Goal: Task Accomplishment & Management: Manage account settings

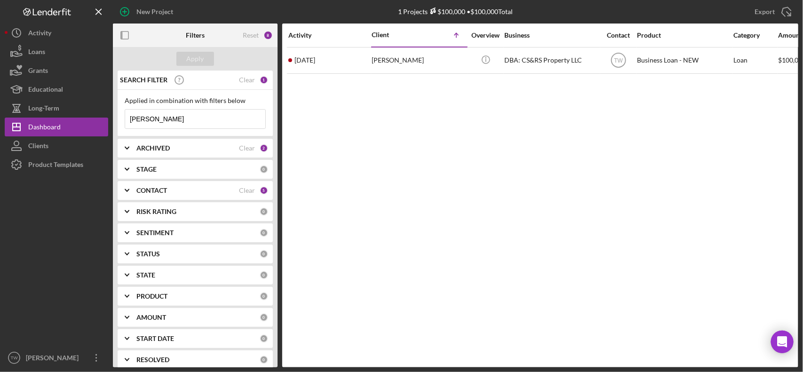
click at [200, 120] on input "[PERSON_NAME]" at bounding box center [195, 119] width 140 height 19
click at [143, 118] on input "1. [PERSON_NAME]" at bounding box center [195, 119] width 140 height 19
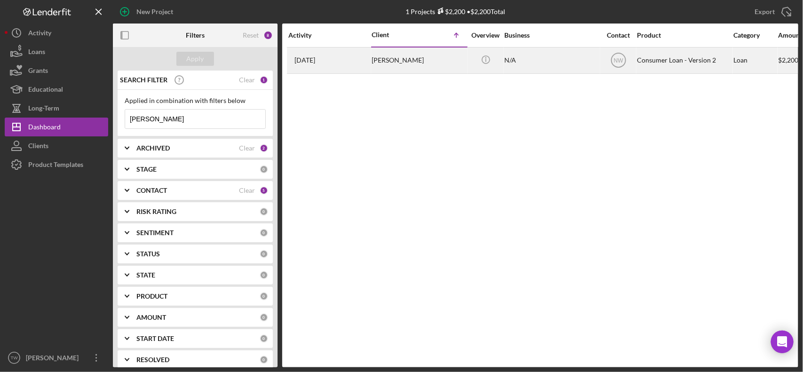
type input "[PERSON_NAME]"
click at [419, 57] on div "[PERSON_NAME]" at bounding box center [419, 60] width 94 height 25
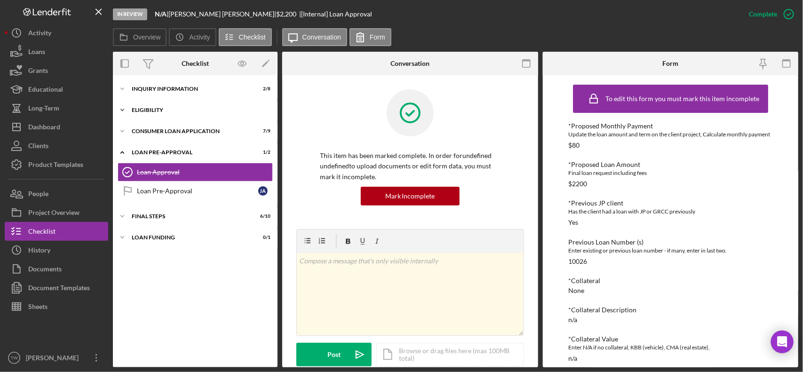
click at [173, 108] on div "Eligibility" at bounding box center [199, 110] width 134 height 6
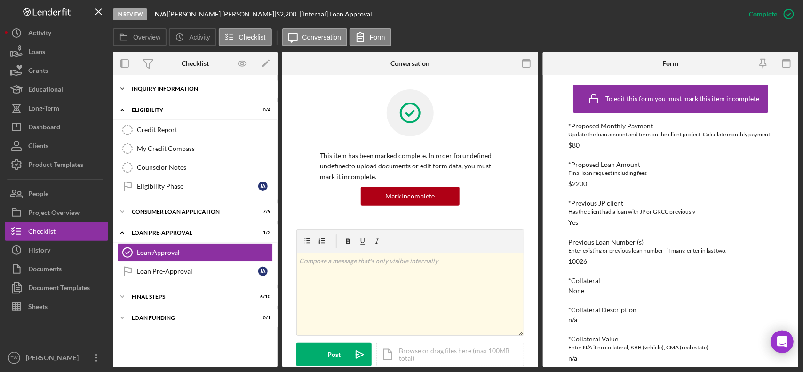
click at [178, 94] on div "Icon/Expander Inquiry Information 2 / 8" at bounding box center [195, 89] width 165 height 19
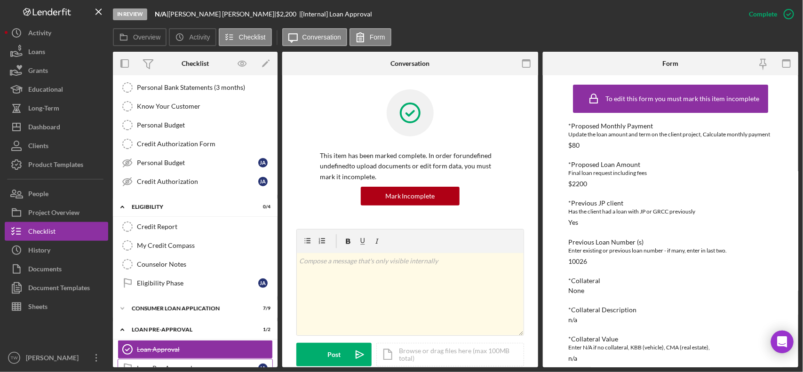
scroll to position [124, 0]
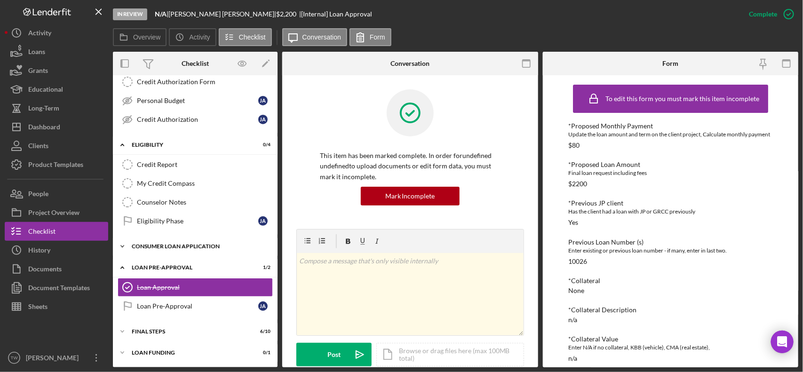
click at [183, 250] on div "Icon/Expander Consumer Loan Application 7 / 9" at bounding box center [195, 246] width 165 height 19
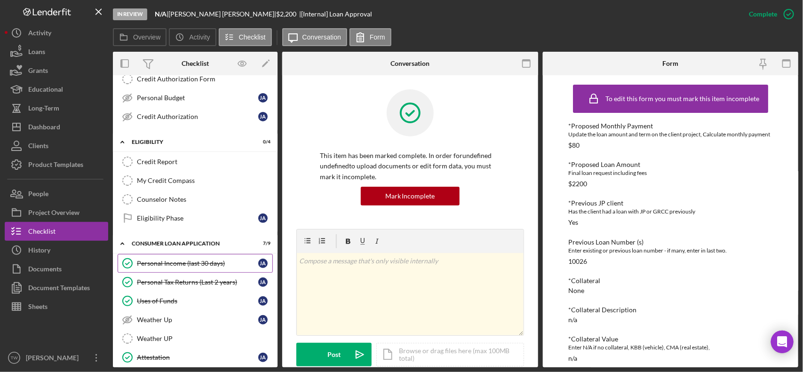
click at [186, 267] on div "Personal Income (last 30 days)" at bounding box center [197, 264] width 121 height 8
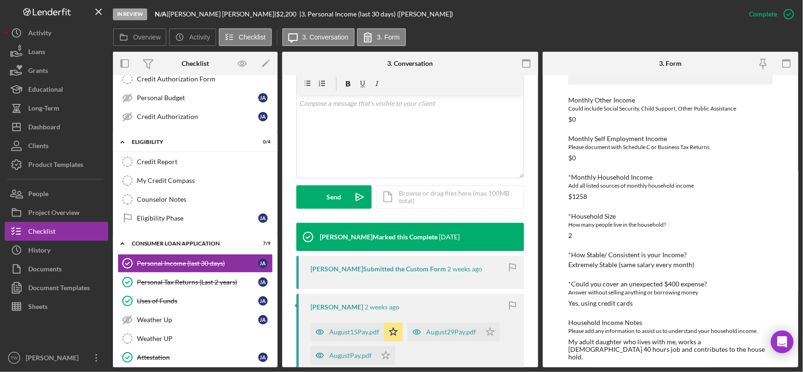
scroll to position [235, 0]
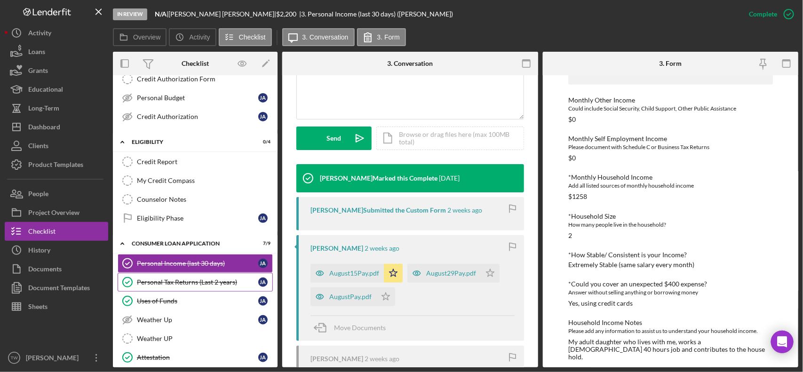
click at [176, 286] on div "Personal Tax Returns (Last 2 years)" at bounding box center [197, 282] width 121 height 8
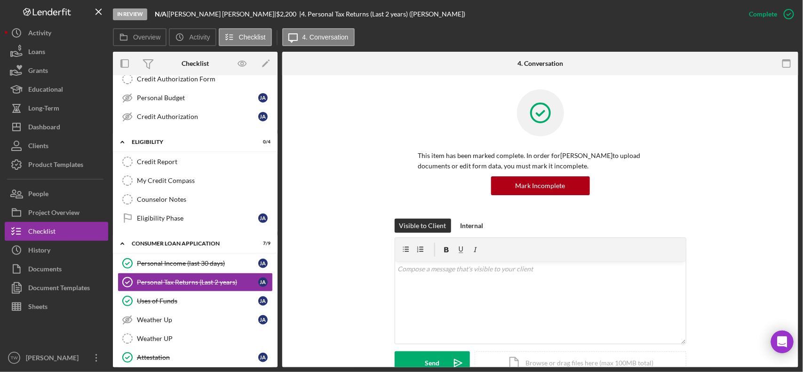
scroll to position [255, 0]
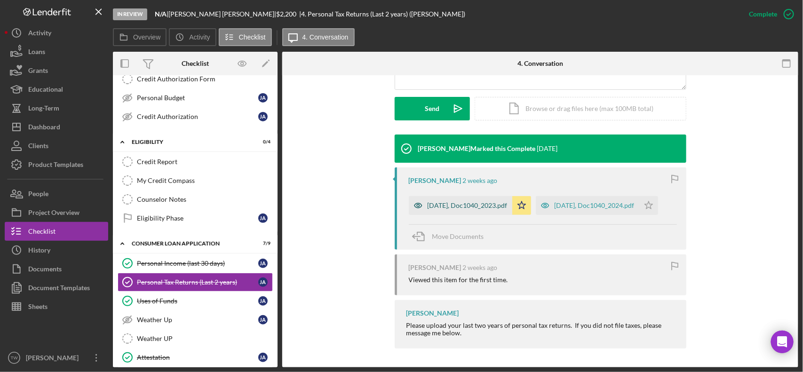
click at [470, 206] on div "[DATE], Doc1040_2023.pdf" at bounding box center [468, 206] width 80 height 8
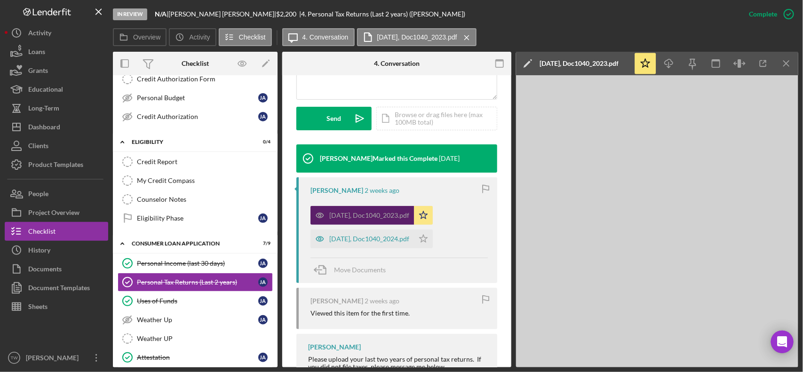
scroll to position [266, 0]
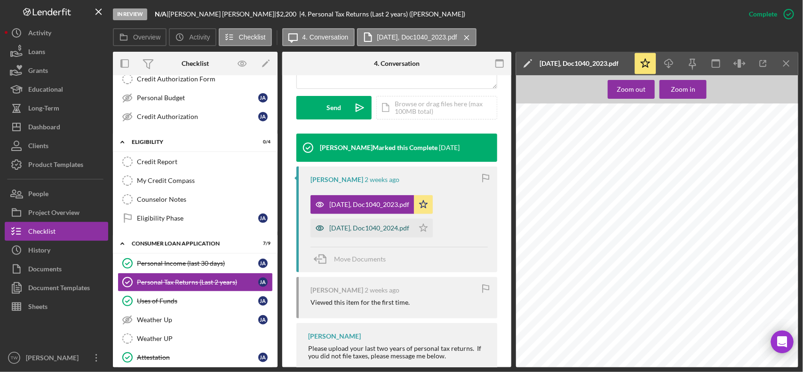
click at [360, 227] on div "[DATE], Doc1040_2024.pdf" at bounding box center [369, 228] width 80 height 8
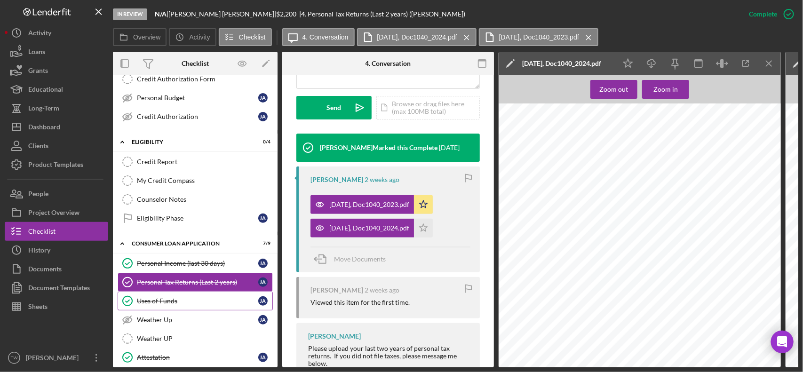
click at [179, 304] on div "Uses of Funds" at bounding box center [197, 301] width 121 height 8
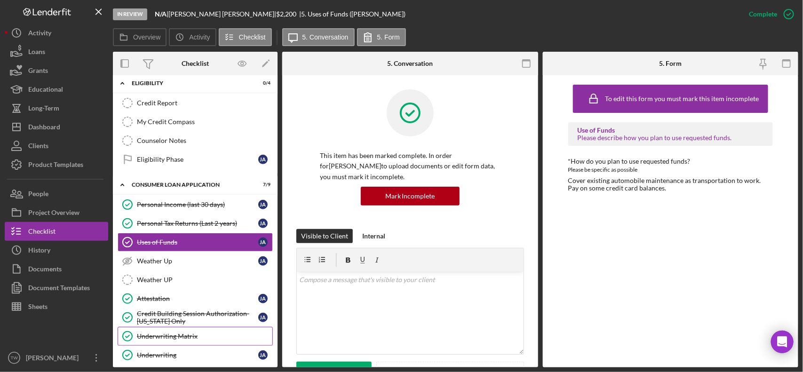
scroll to position [241, 0]
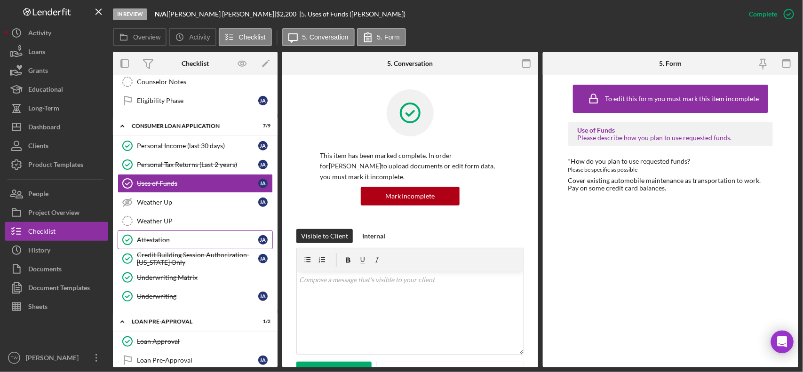
click at [182, 241] on div "Attestation" at bounding box center [197, 240] width 121 height 8
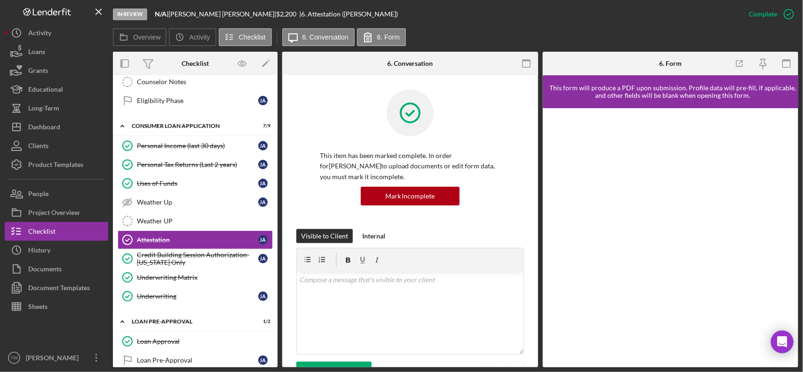
scroll to position [235, 0]
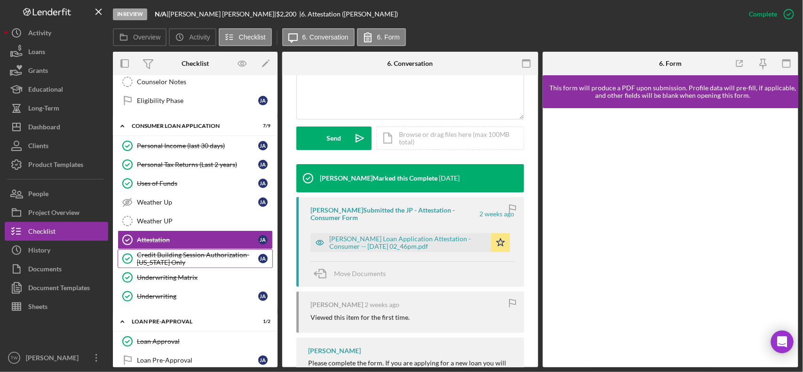
click at [202, 262] on div "Credit Building Session Authorization- [US_STATE] Only" at bounding box center [197, 258] width 121 height 15
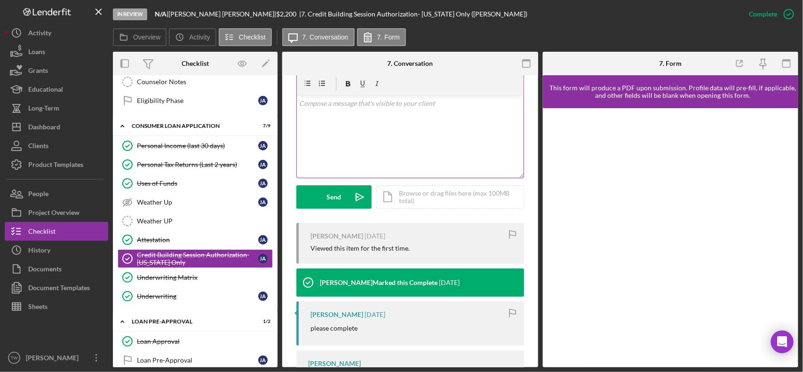
scroll to position [235, 0]
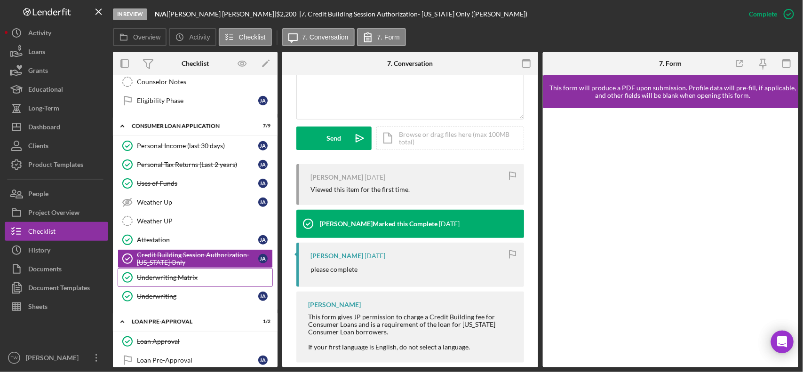
click at [191, 281] on div "Underwriting Matrix" at bounding box center [204, 278] width 135 height 8
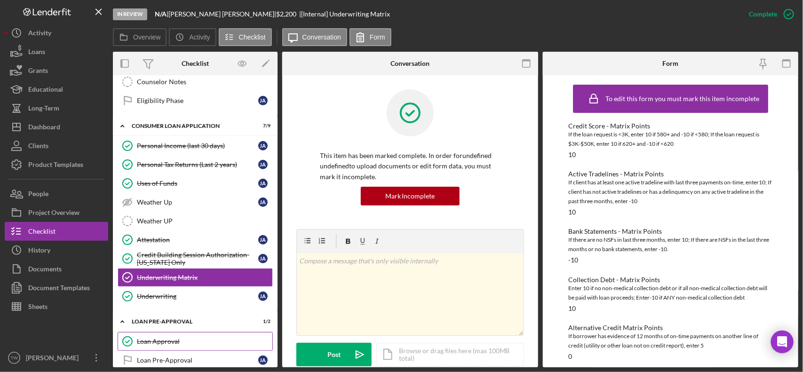
scroll to position [301, 0]
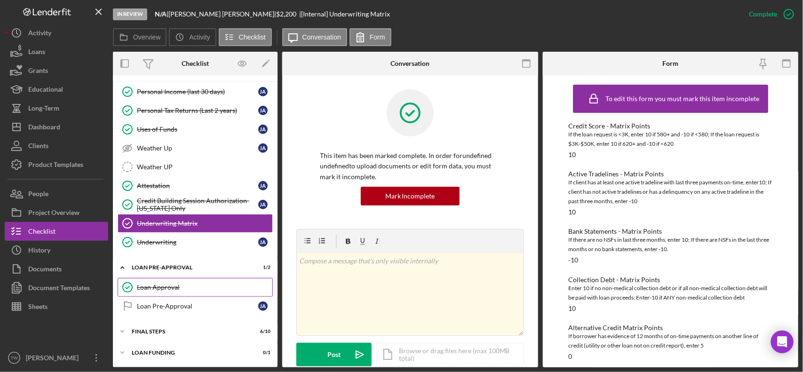
drag, startPoint x: 149, startPoint y: 286, endPoint x: 229, endPoint y: 287, distance: 80.5
click at [153, 286] on div "Loan Approval" at bounding box center [204, 288] width 135 height 8
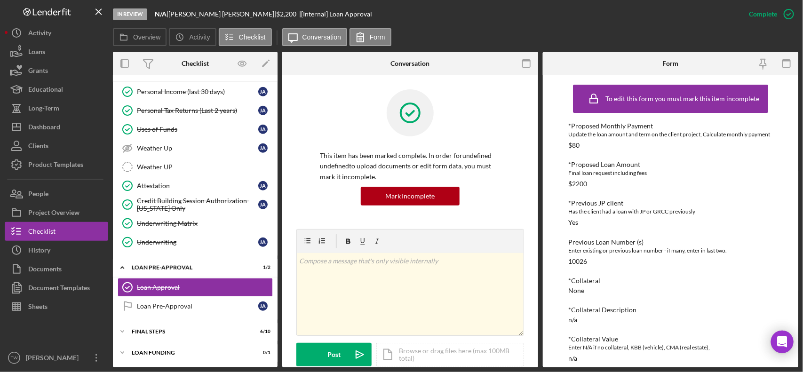
scroll to position [235, 0]
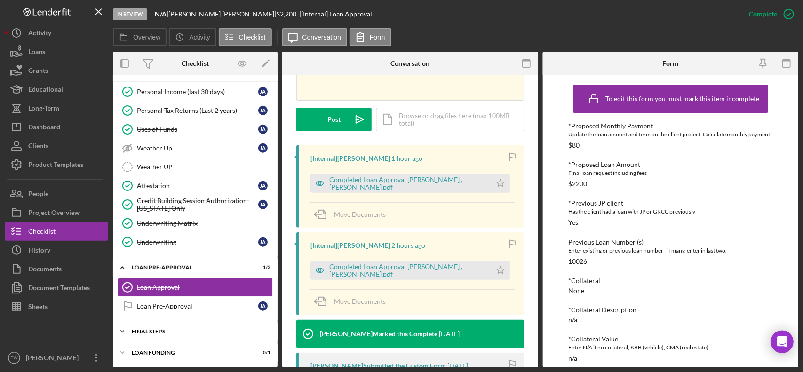
click at [166, 340] on div "Icon/Expander FINAL STEPS 6 / 10" at bounding box center [195, 331] width 165 height 19
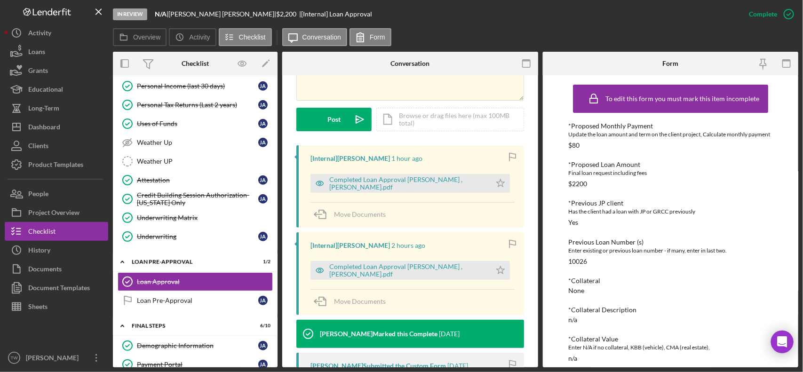
scroll to position [477, 0]
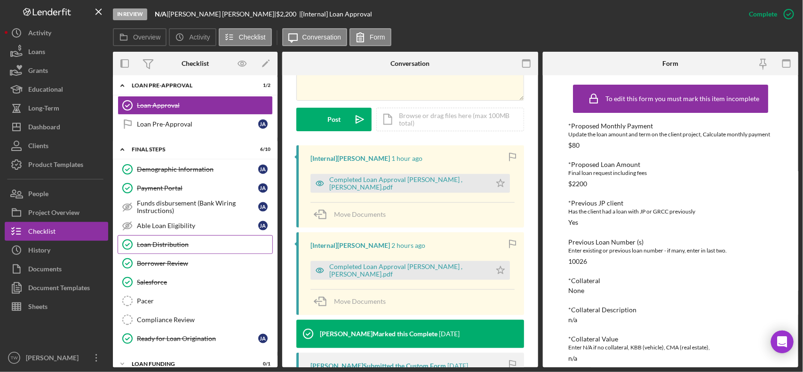
click at [179, 248] on div "Loan Distribution" at bounding box center [204, 245] width 135 height 8
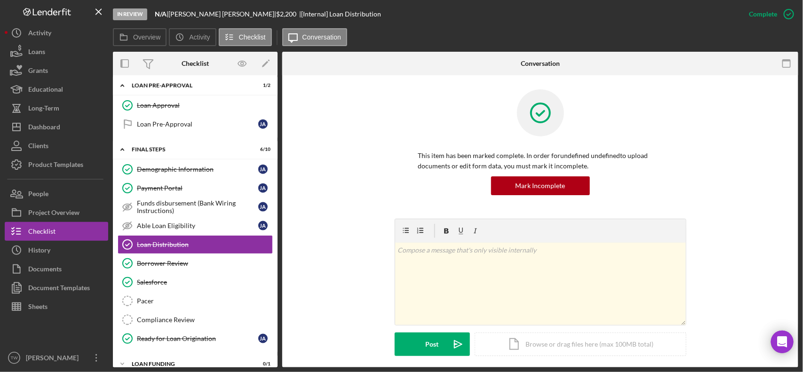
scroll to position [176, 0]
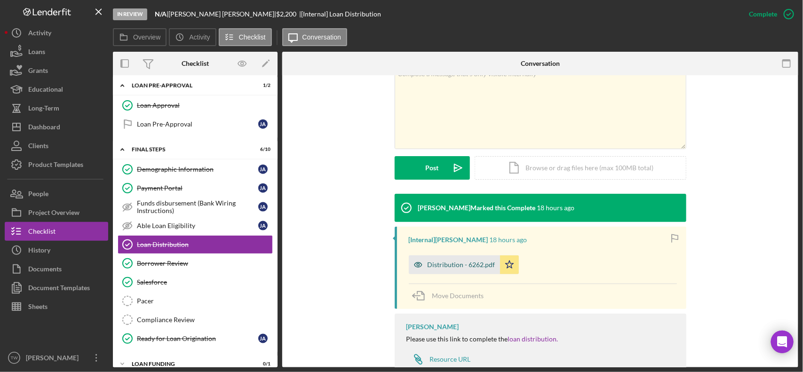
click at [458, 269] on div "Distribution - 6262.pdf" at bounding box center [462, 265] width 68 height 8
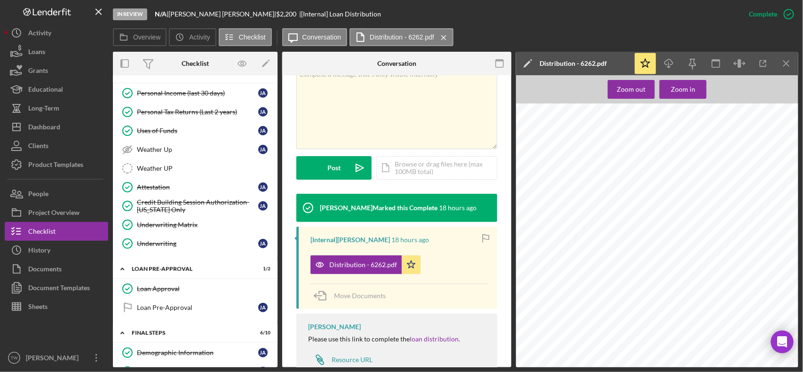
scroll to position [470, 0]
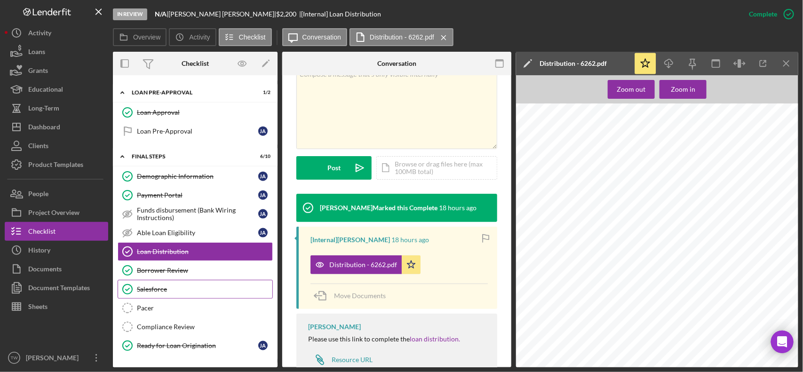
click at [165, 290] on link "Salesforce Salesforce" at bounding box center [195, 289] width 155 height 19
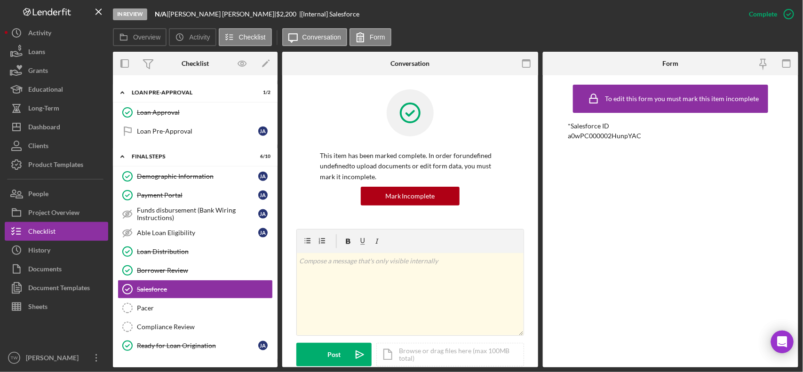
scroll to position [167, 0]
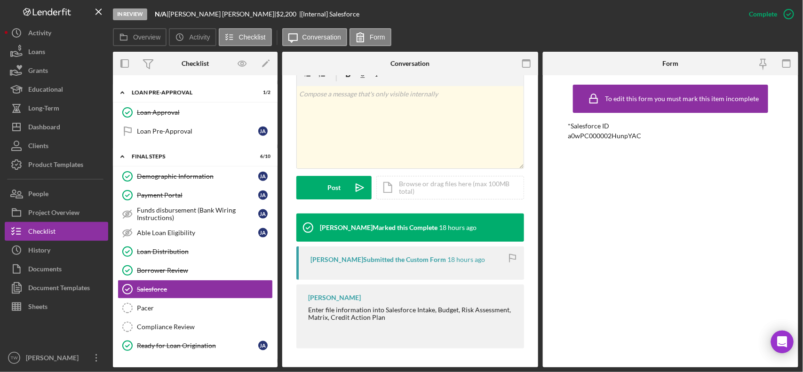
click at [595, 134] on div "a0wPC000002HunpYAC" at bounding box center [604, 136] width 73 height 8
copy div "a0wPC000002HunpYAC"
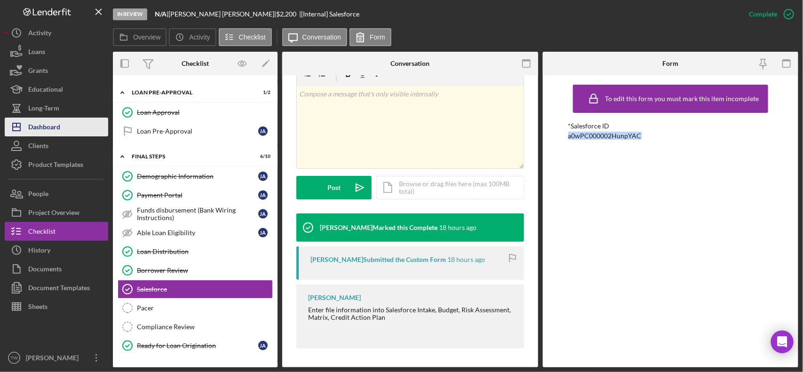
click at [55, 130] on div "Dashboard" at bounding box center [44, 128] width 32 height 21
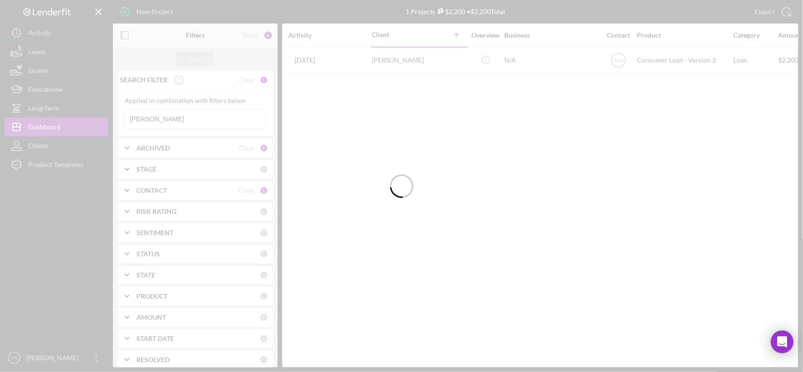
click at [192, 118] on div at bounding box center [401, 186] width 803 height 372
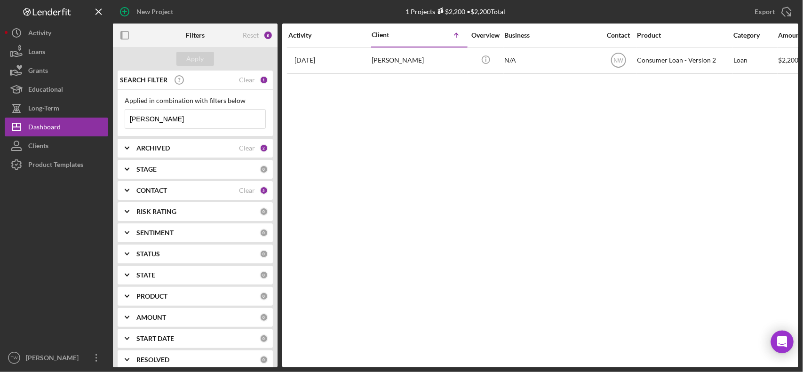
click at [192, 118] on input "[PERSON_NAME]" at bounding box center [195, 119] width 140 height 19
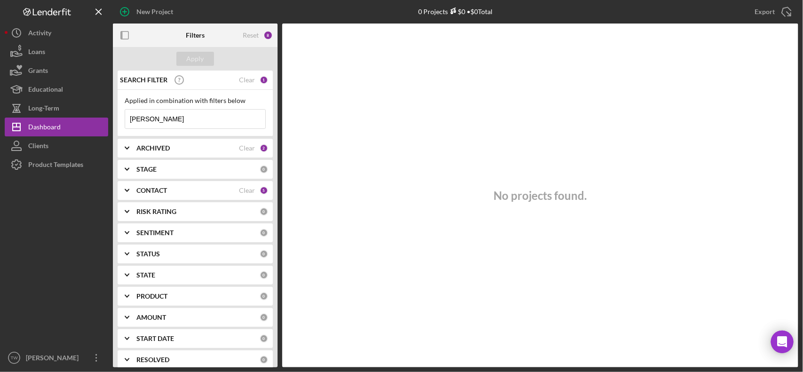
type input "[PERSON_NAME]"
click at [153, 191] on b "CONTACT" at bounding box center [151, 191] width 31 height 8
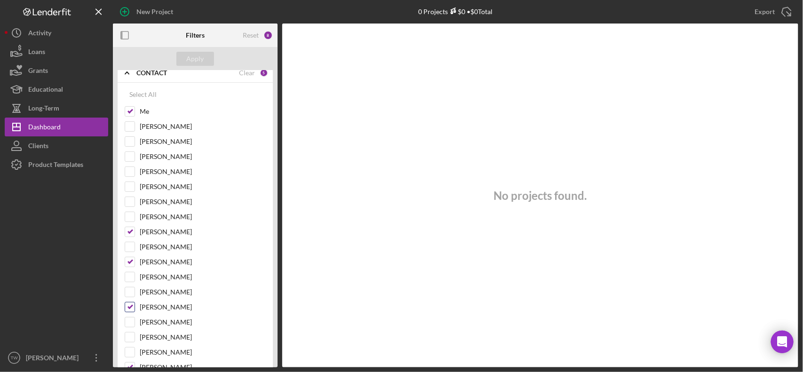
scroll to position [176, 0]
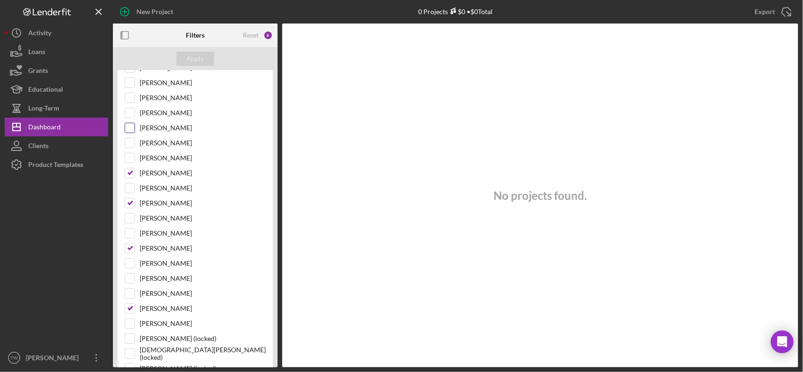
click at [134, 132] on input "[PERSON_NAME]" at bounding box center [129, 127] width 9 height 9
checkbox input "true"
click at [185, 62] on button "Apply" at bounding box center [195, 59] width 38 height 14
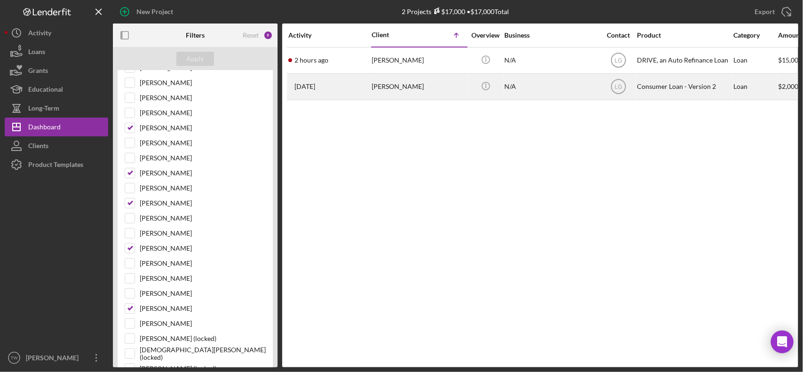
click at [330, 85] on div "[DATE] [PERSON_NAME]" at bounding box center [329, 86] width 82 height 25
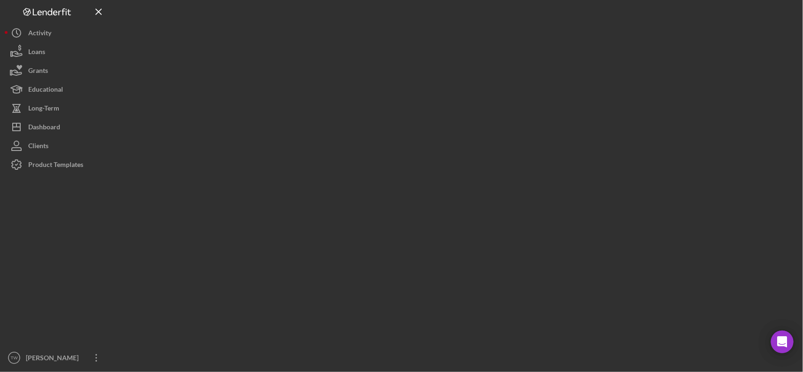
click at [337, 90] on div at bounding box center [455, 183] width 685 height 367
drag, startPoint x: 338, startPoint y: 90, endPoint x: 354, endPoint y: 85, distance: 17.4
click at [338, 90] on div at bounding box center [455, 183] width 685 height 367
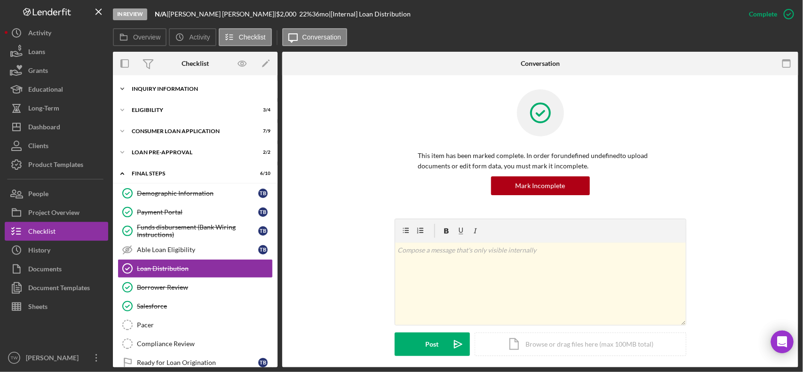
click at [175, 91] on div "Inquiry Information" at bounding box center [199, 89] width 134 height 6
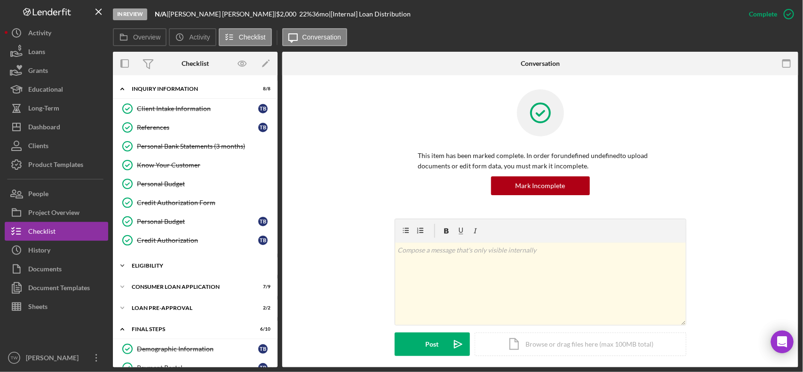
click at [156, 269] on div "Eligibility" at bounding box center [199, 266] width 134 height 6
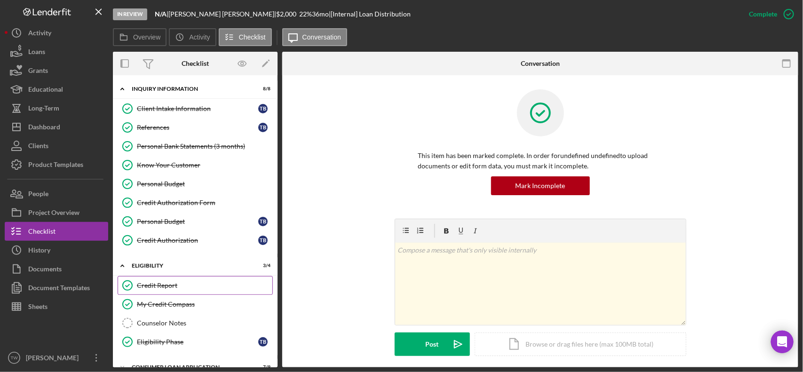
click at [160, 287] on div "Credit Report" at bounding box center [204, 286] width 135 height 8
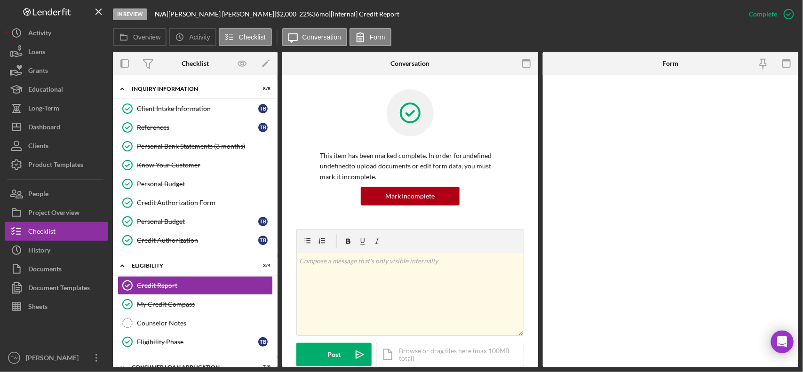
scroll to position [235, 0]
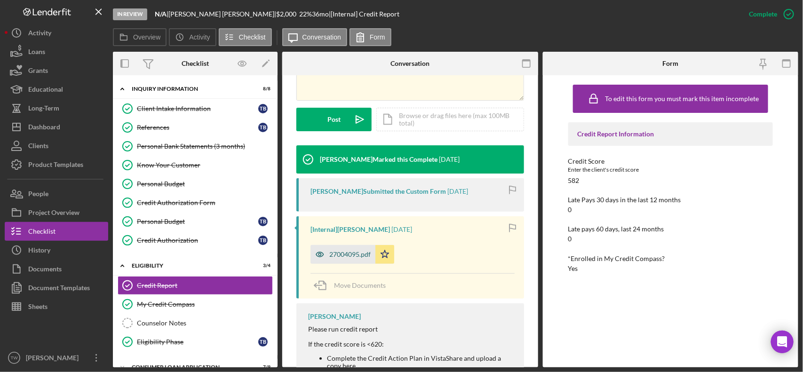
click at [358, 253] on div "27004095.pdf" at bounding box center [349, 255] width 41 height 8
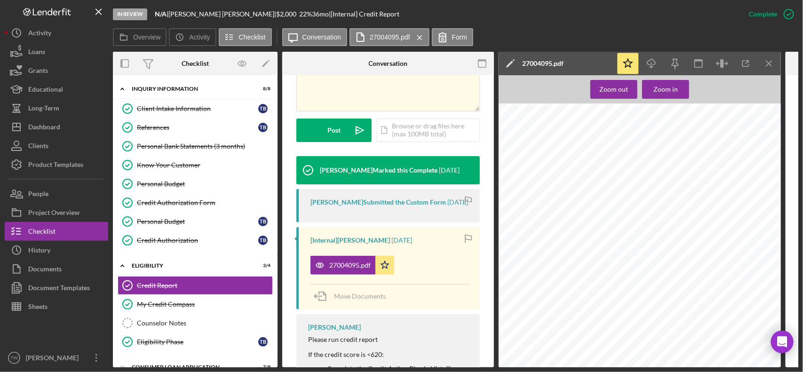
click at [436, 265] on div "27004095.pdf Icon/Star" at bounding box center [390, 263] width 160 height 24
click at [215, 149] on div "Personal Bank Statements (3 months)" at bounding box center [204, 147] width 135 height 8
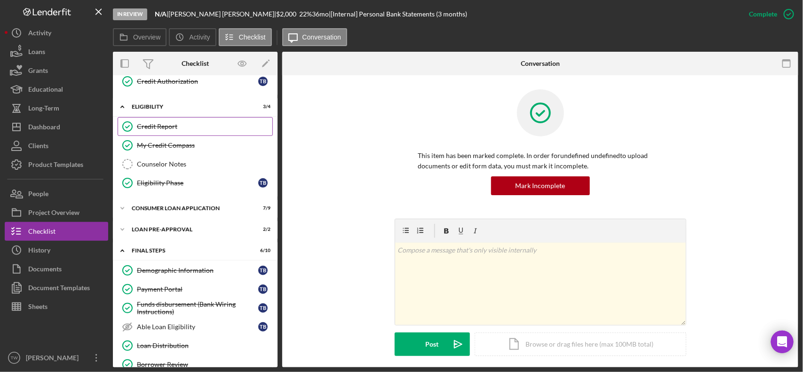
scroll to position [41, 0]
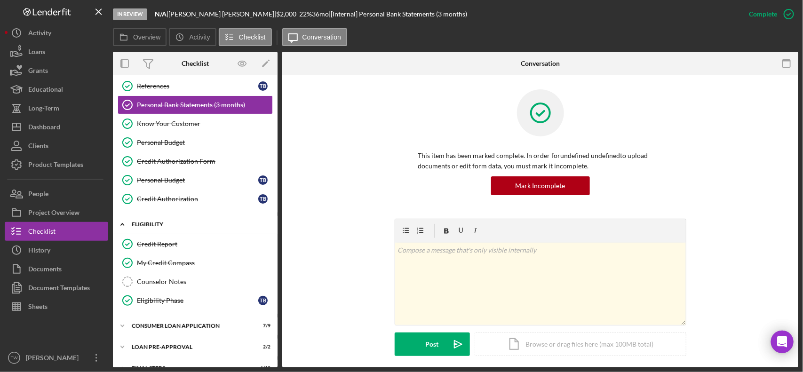
click at [154, 220] on div "Icon/Expander Eligibility 3 / 4" at bounding box center [195, 224] width 165 height 19
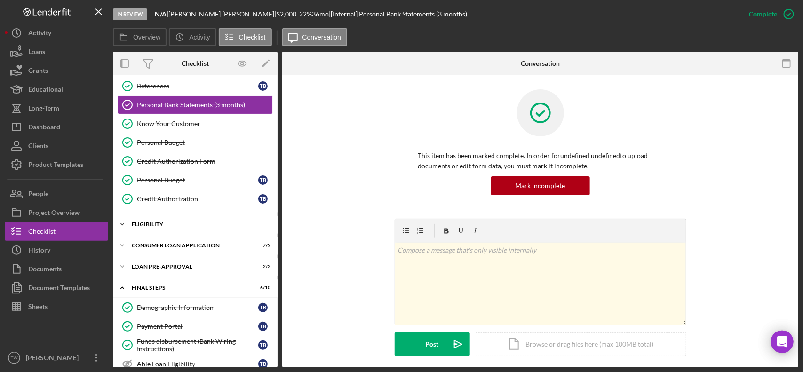
click at [156, 222] on div "Icon/Expander Eligibility 3 / 4" at bounding box center [195, 224] width 165 height 19
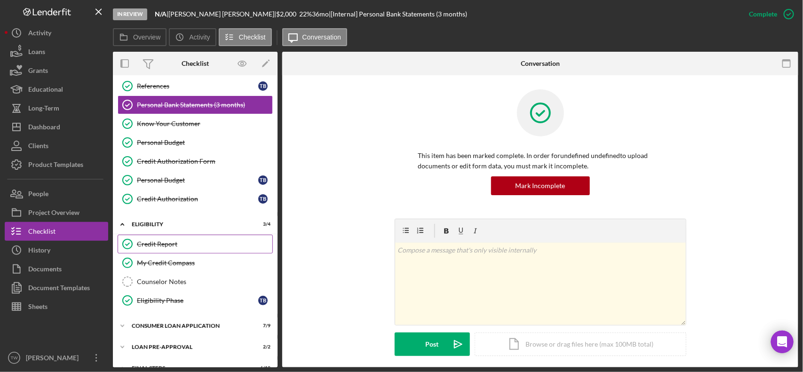
click at [157, 248] on div "Credit Report" at bounding box center [204, 244] width 135 height 8
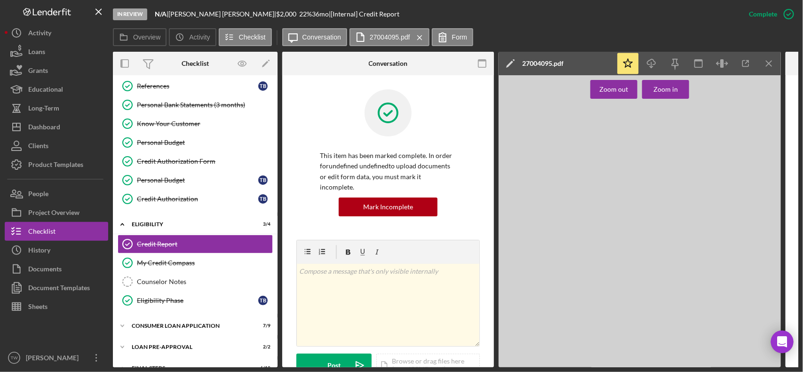
scroll to position [294, 0]
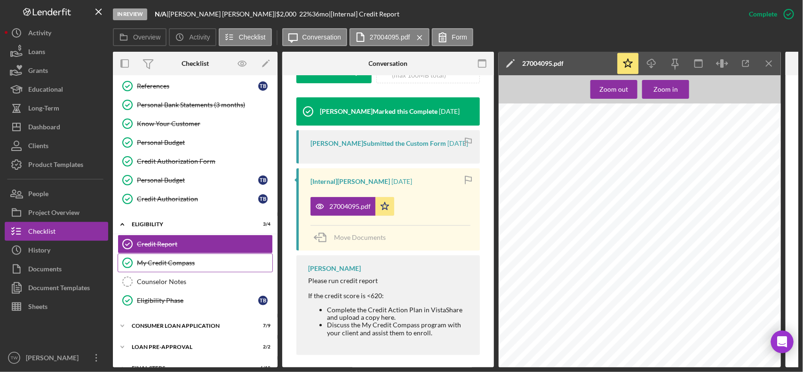
click at [163, 272] on link "My Credit Compass My Credit Compass" at bounding box center [195, 263] width 155 height 19
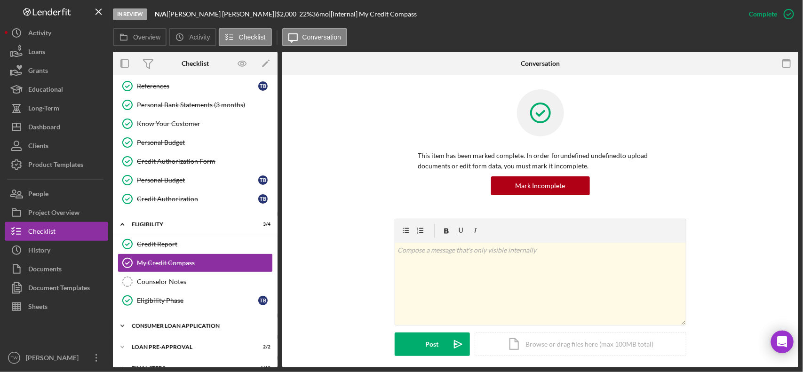
click at [159, 332] on div "Icon/Expander Consumer Loan Application 7 / 9" at bounding box center [195, 326] width 165 height 19
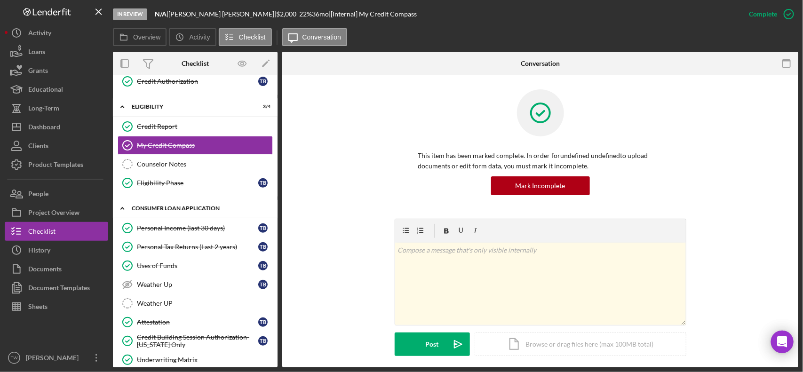
click at [180, 211] on div "Consumer Loan Application" at bounding box center [199, 209] width 134 height 6
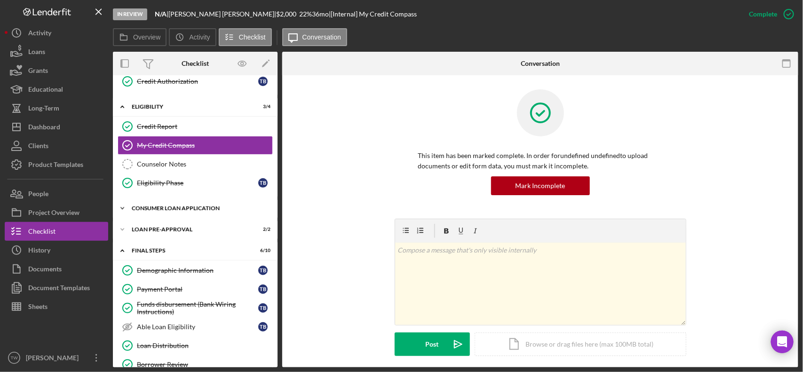
click at [174, 210] on div "Consumer Loan Application" at bounding box center [199, 209] width 134 height 6
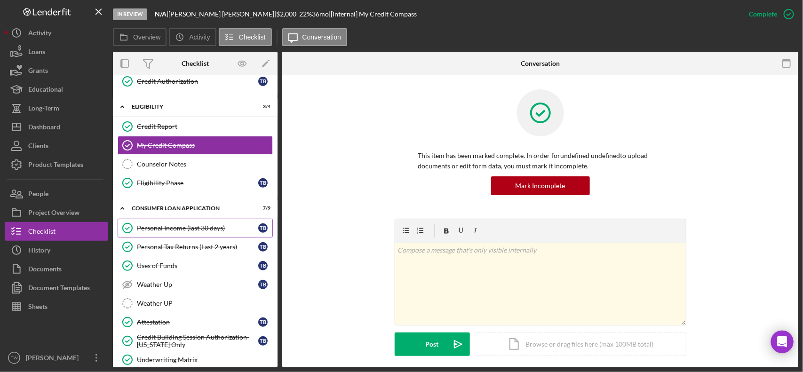
click at [170, 236] on link "Personal Income (last 30 days) Personal Income (last 30 days) T B" at bounding box center [195, 228] width 155 height 19
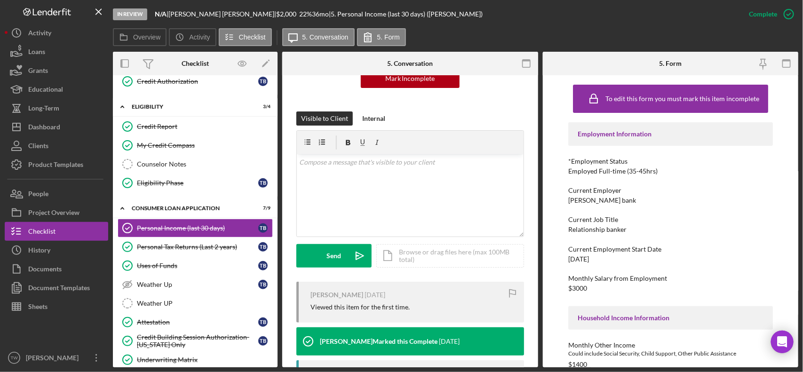
scroll to position [294, 0]
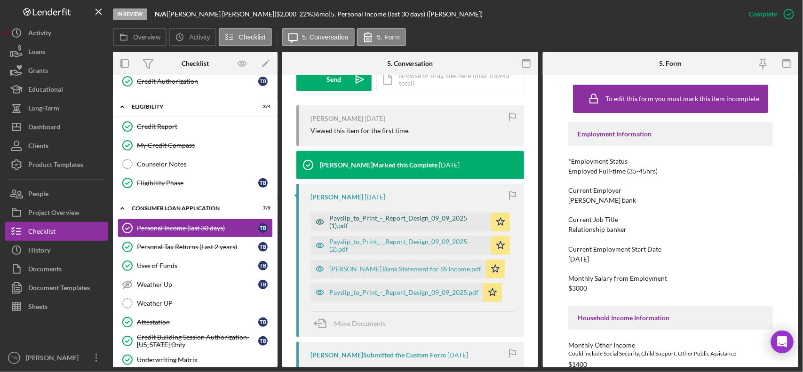
click at [379, 225] on div "Payslip_to_Print_-_Report_Design_09_09_2025 (1).pdf" at bounding box center [407, 222] width 157 height 15
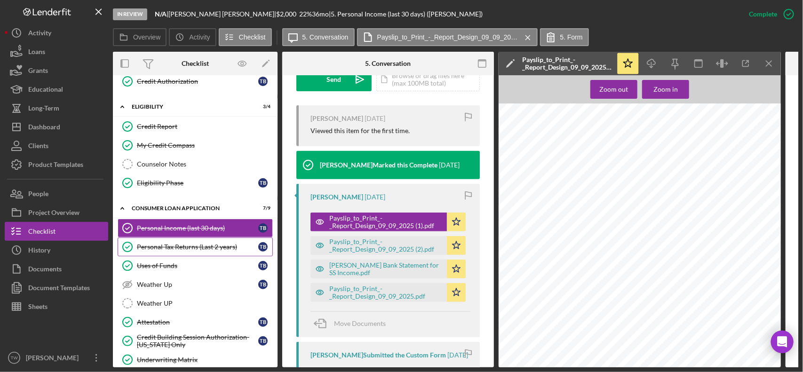
click at [191, 248] on div "Personal Tax Returns (Last 2 years)" at bounding box center [197, 247] width 121 height 8
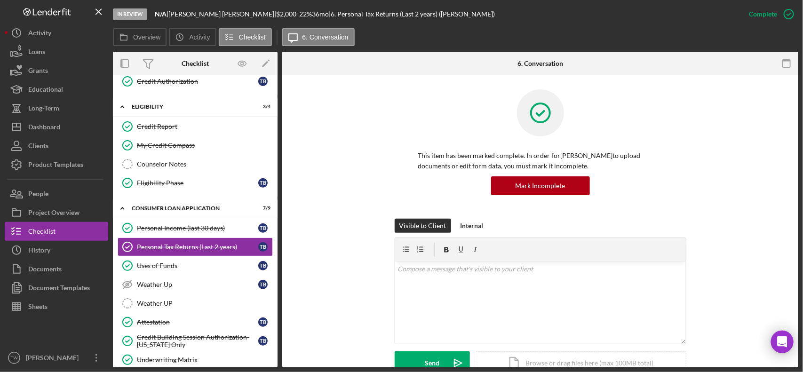
scroll to position [176, 0]
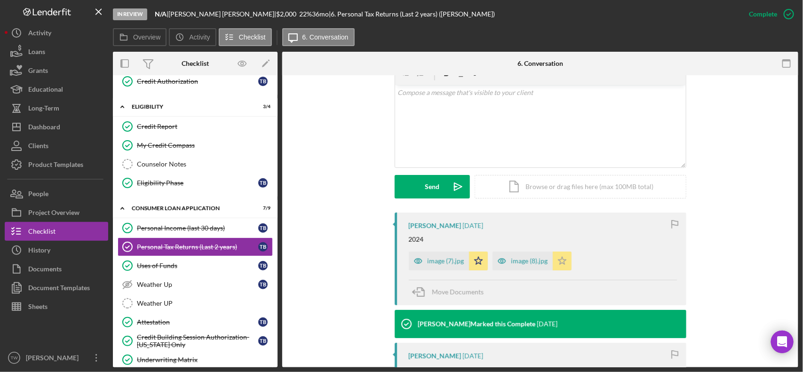
click at [456, 260] on div "image (7).jpg" at bounding box center [446, 261] width 37 height 8
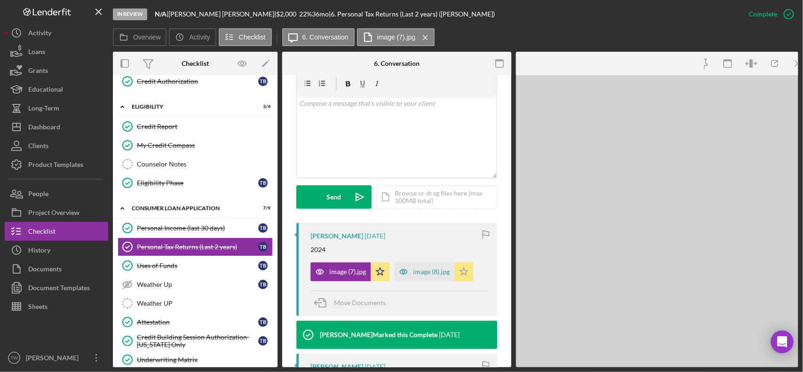
scroll to position [187, 0]
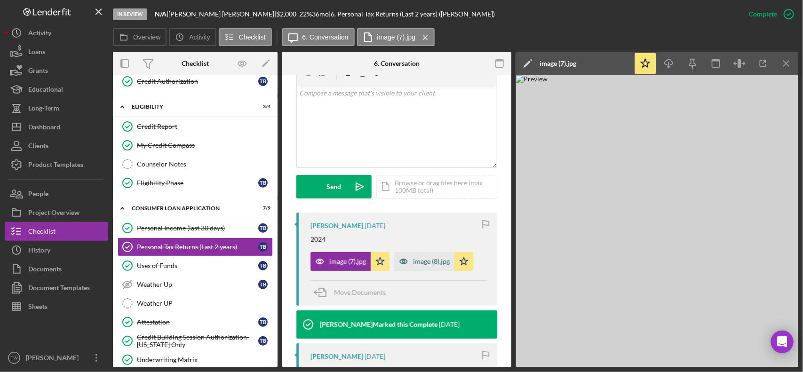
click at [427, 259] on div "image (8).jpg" at bounding box center [431, 262] width 37 height 8
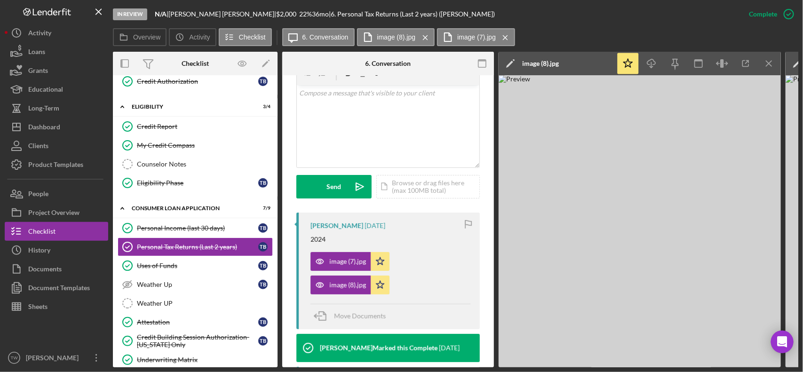
scroll to position [304, 0]
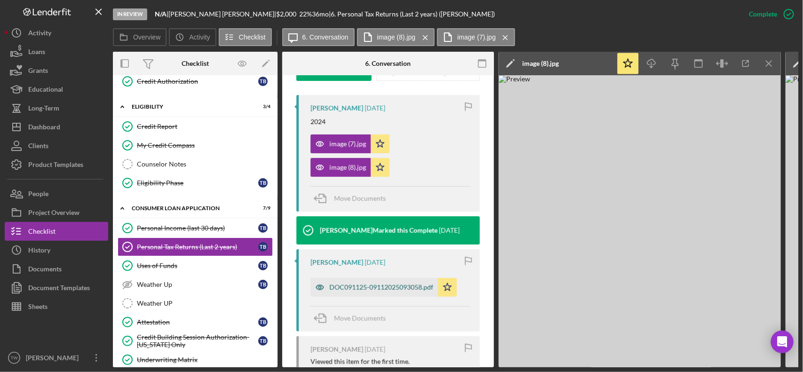
click at [367, 286] on div "DOC091125-09112025093058.pdf" at bounding box center [381, 288] width 104 height 8
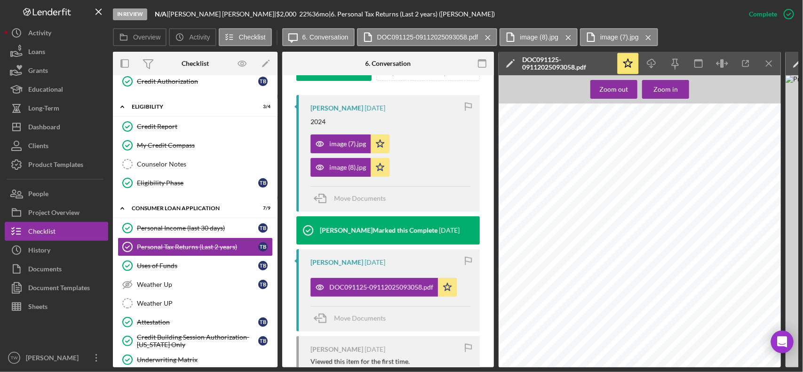
scroll to position [0, 0]
click at [328, 170] on icon "button" at bounding box center [319, 167] width 19 height 19
click at [347, 172] on div "image (8).jpg" at bounding box center [340, 167] width 60 height 19
click at [647, 38] on icon "Icon/Menu Close" at bounding box center [648, 38] width 16 height 24
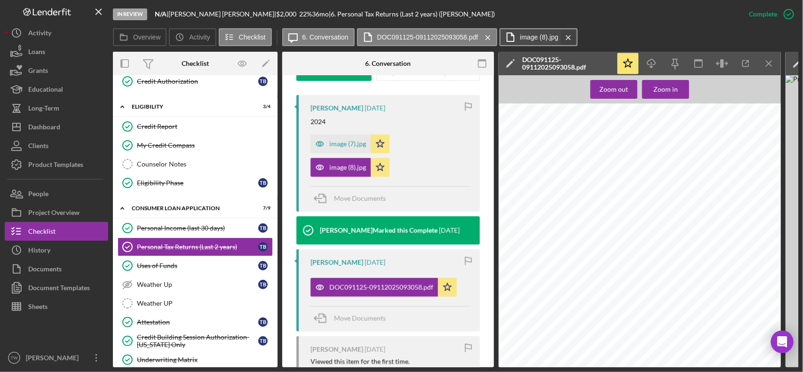
click at [567, 37] on icon "Icon/Menu Close" at bounding box center [568, 38] width 16 height 24
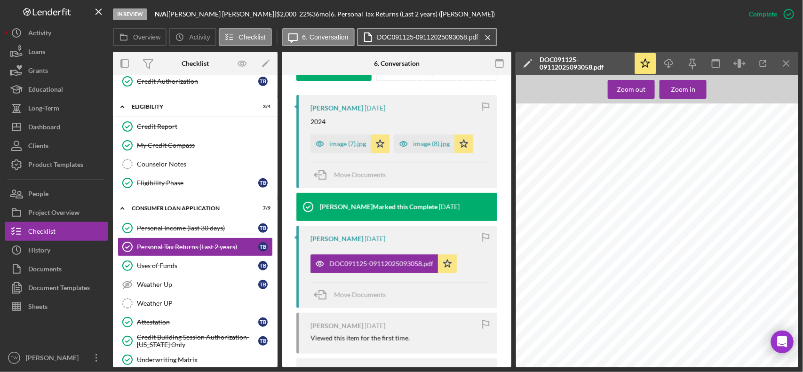
click at [487, 38] on icon "Icon/Menu Close" at bounding box center [488, 38] width 16 height 24
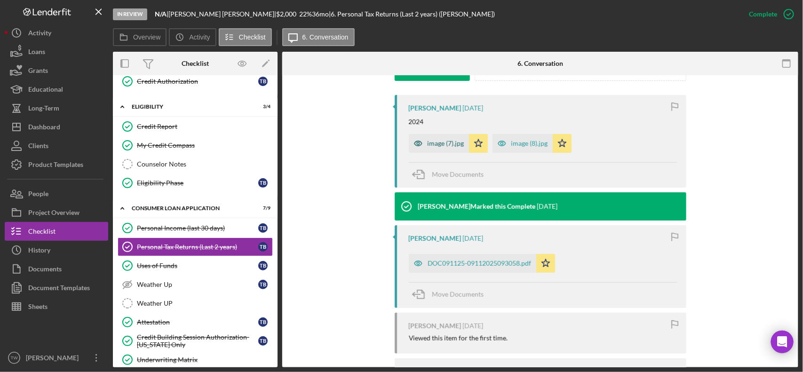
click at [443, 146] on div "image (7).jpg" at bounding box center [446, 144] width 37 height 8
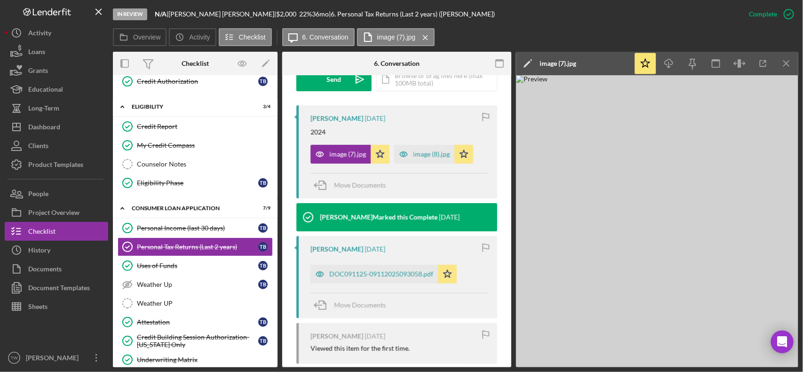
scroll to position [304, 0]
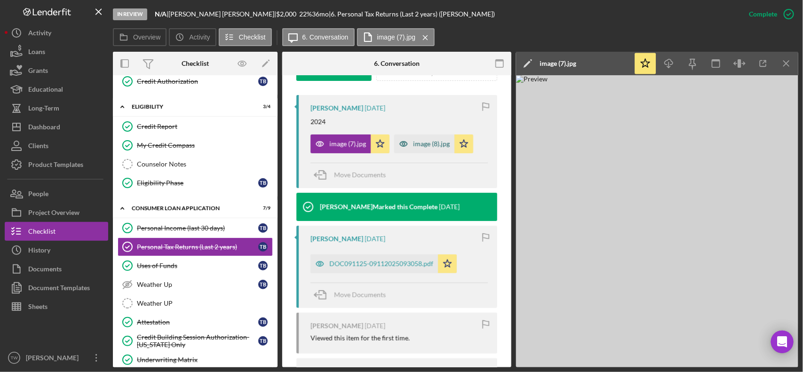
click at [426, 141] on div "image (8).jpg" at bounding box center [431, 144] width 37 height 8
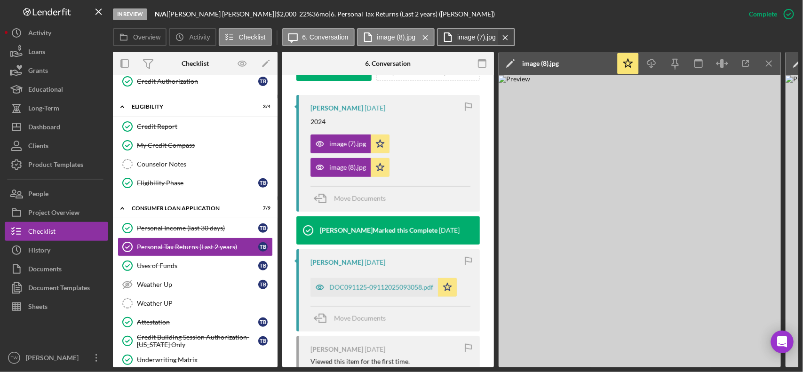
click at [499, 40] on icon "Icon/Menu Close" at bounding box center [505, 38] width 16 height 24
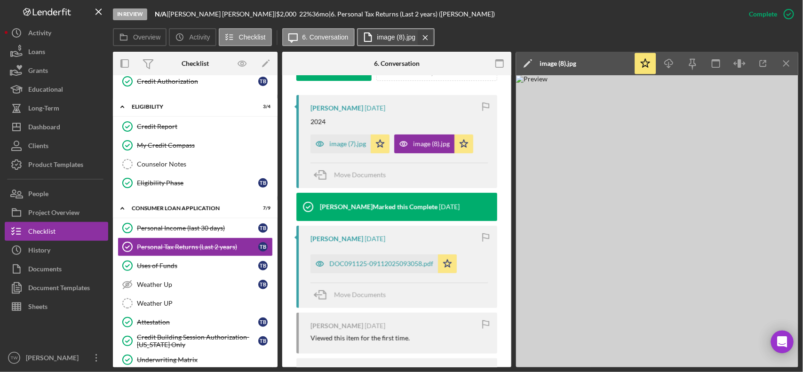
click at [420, 34] on icon "Icon/Menu Close" at bounding box center [425, 38] width 16 height 24
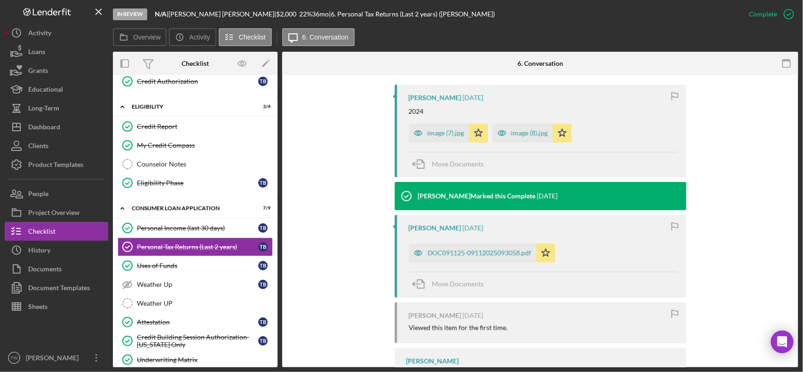
scroll to position [294, 0]
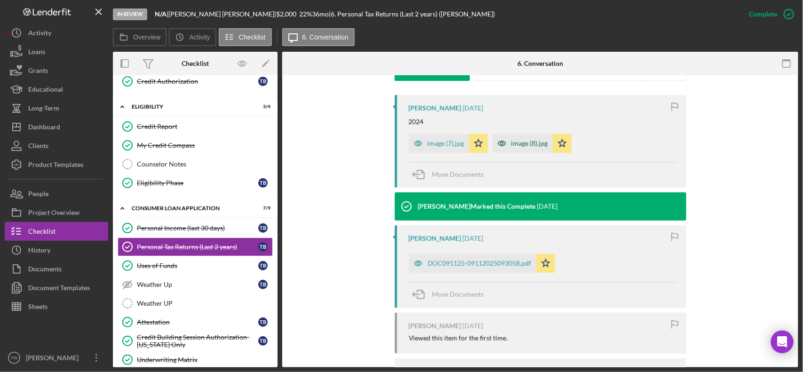
click at [527, 146] on div "image (8).jpg" at bounding box center [529, 144] width 37 height 8
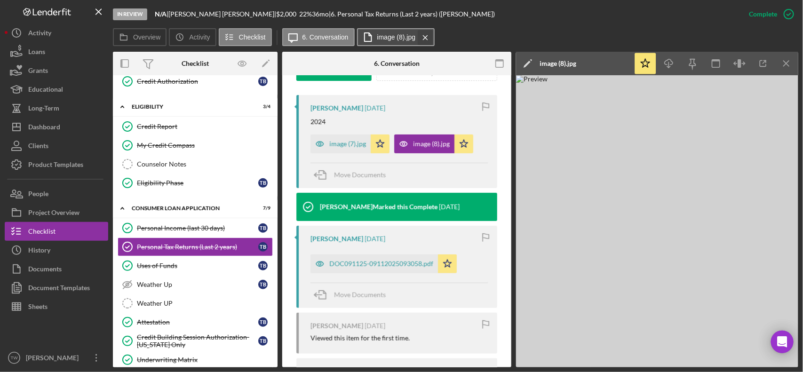
click at [429, 37] on icon "Icon/Menu Close" at bounding box center [425, 38] width 16 height 24
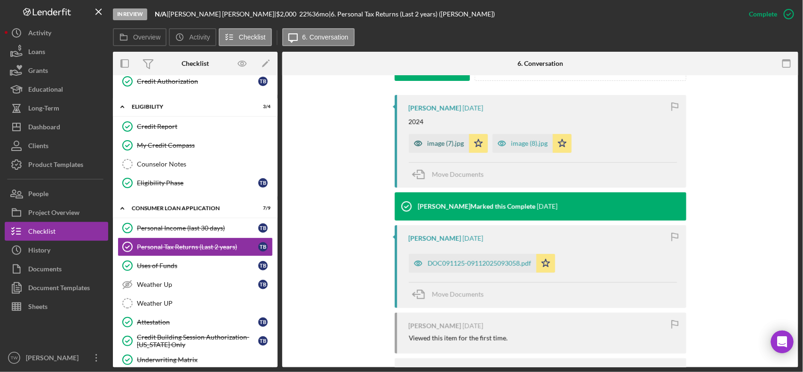
click at [437, 144] on div "image (7).jpg" at bounding box center [446, 144] width 37 height 8
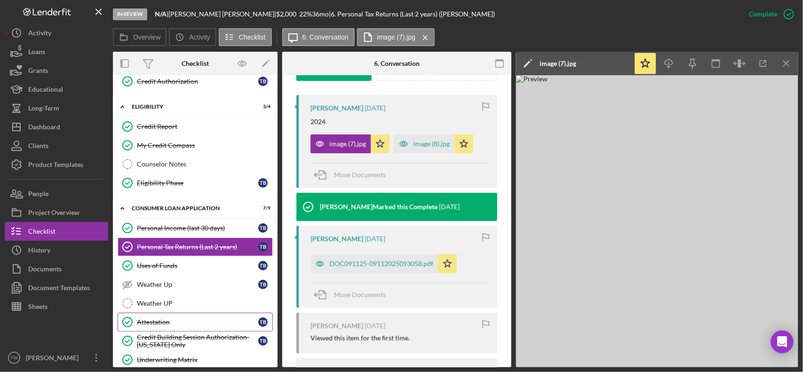
scroll to position [218, 0]
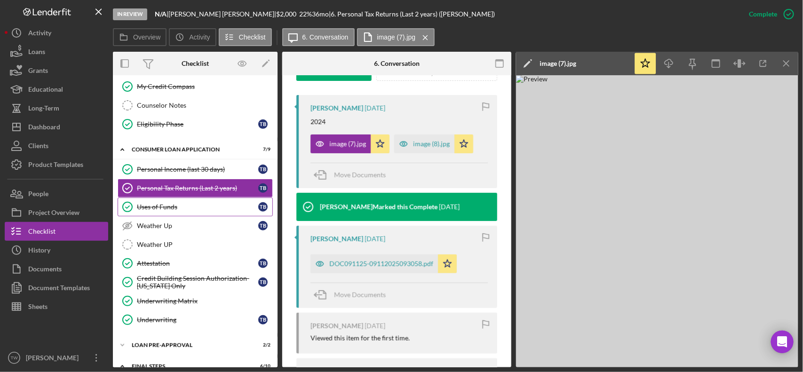
click at [179, 211] on div "Uses of Funds" at bounding box center [197, 207] width 121 height 8
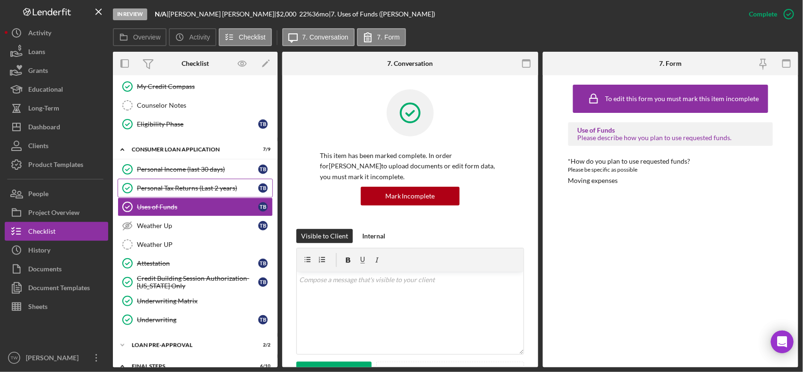
click at [179, 195] on link "Personal Tax Returns (Last 2 years) Personal Tax Returns (Last 2 years) T B" at bounding box center [195, 188] width 155 height 19
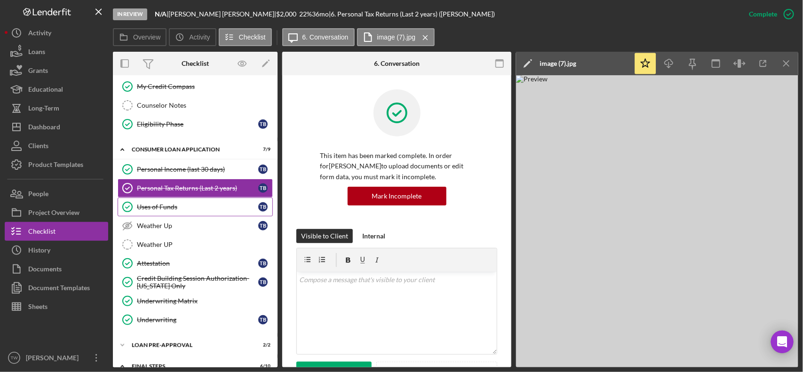
click at [222, 216] on link "Uses of Funds Uses of Funds T B" at bounding box center [195, 207] width 155 height 19
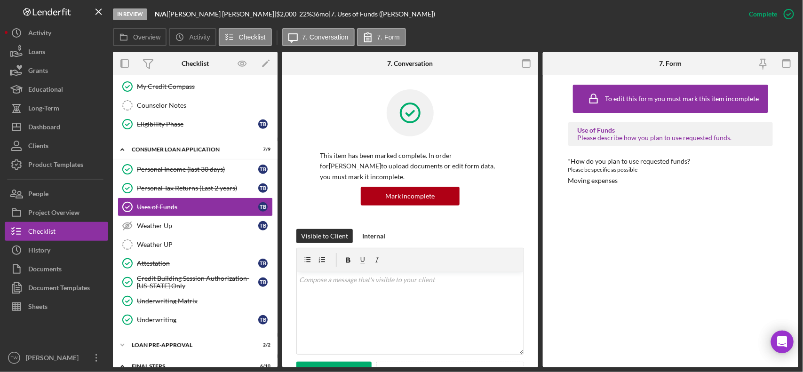
scroll to position [235, 0]
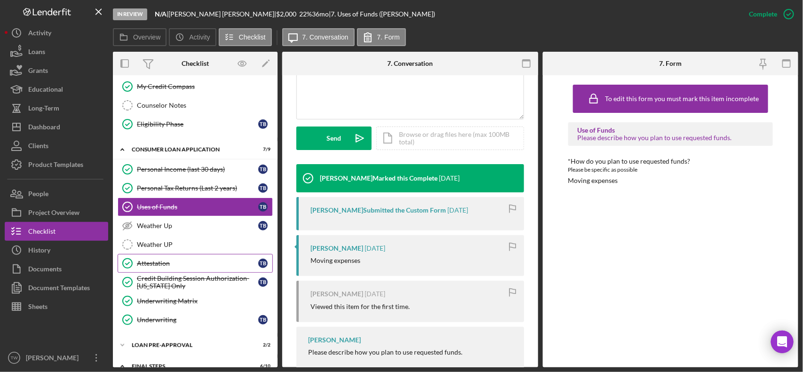
click at [196, 273] on link "Attestation Attestation T B" at bounding box center [195, 263] width 155 height 19
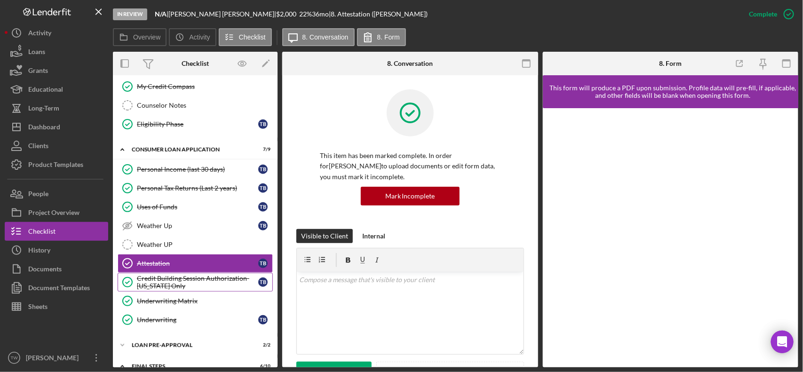
click at [194, 280] on div "Credit Building Session Authorization- [US_STATE] Only" at bounding box center [197, 282] width 121 height 15
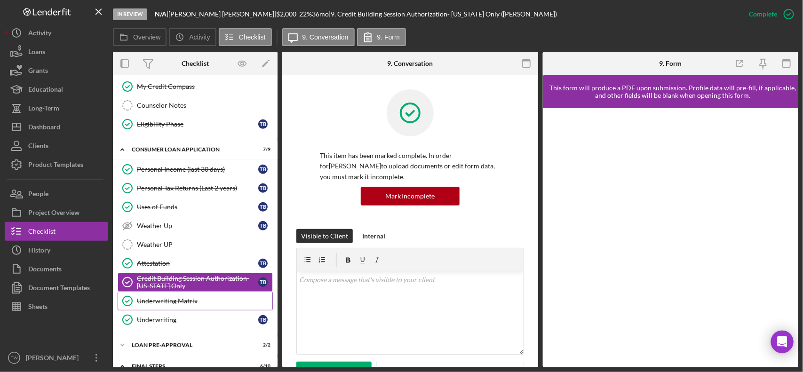
click at [180, 302] on div "Underwriting Matrix" at bounding box center [204, 301] width 135 height 8
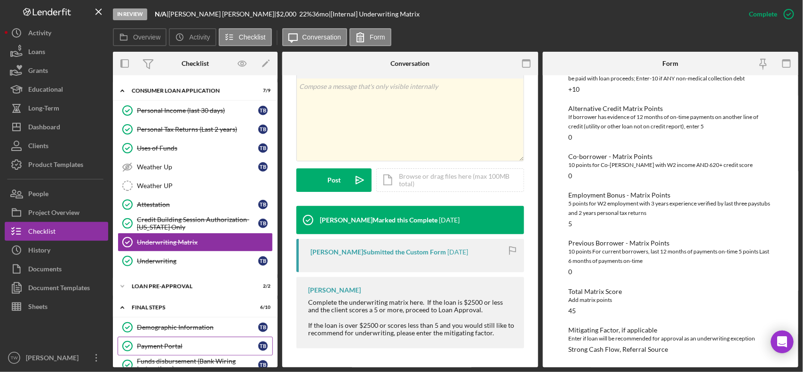
scroll to position [335, 0]
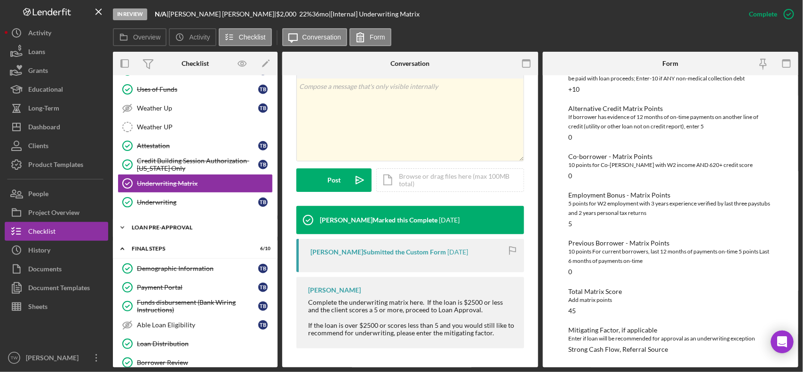
click at [144, 236] on div "Icon/Expander Loan Pre-Approval 2 / 2" at bounding box center [195, 227] width 165 height 19
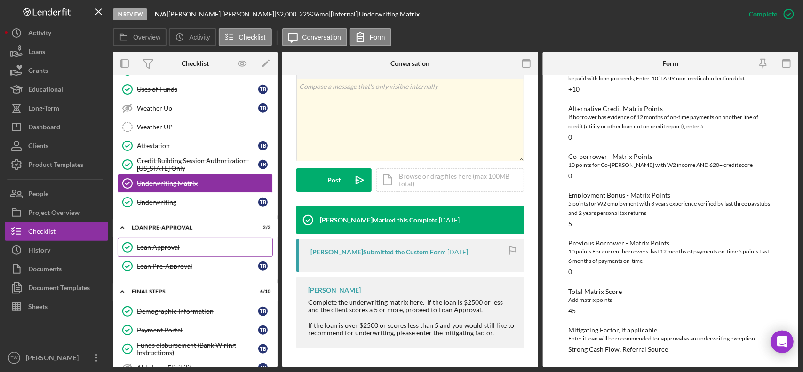
click at [147, 243] on link "Loan Approval Loan Approval" at bounding box center [195, 247] width 155 height 19
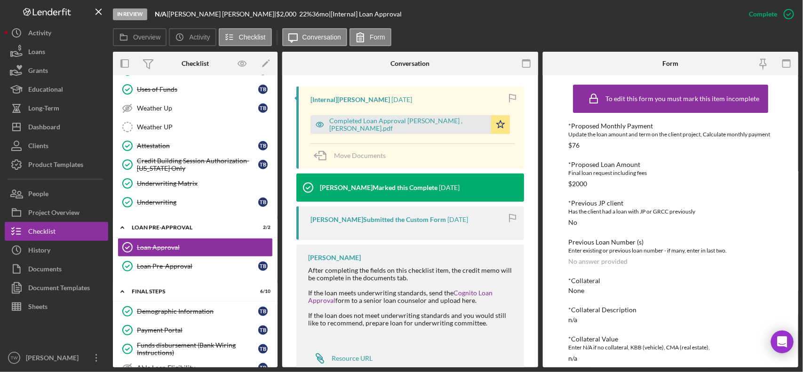
scroll to position [323, 0]
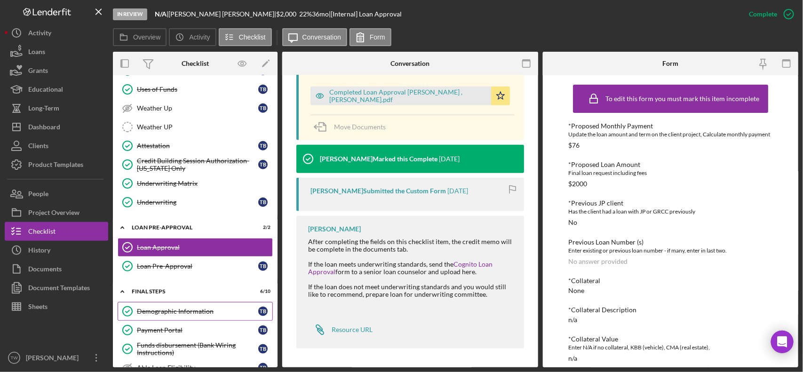
click at [163, 315] on div "Demographic Information" at bounding box center [197, 312] width 121 height 8
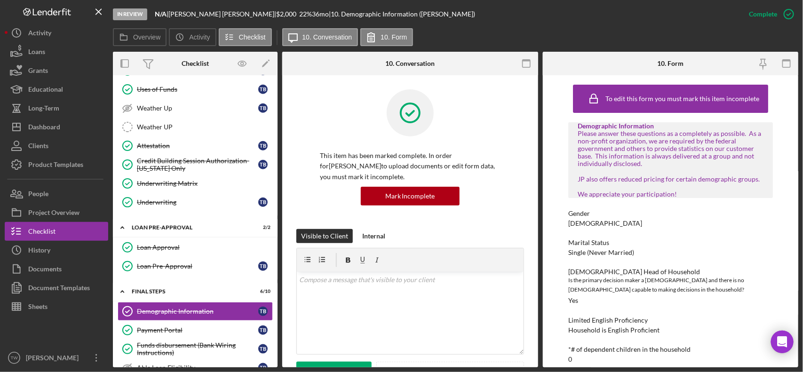
scroll to position [453, 0]
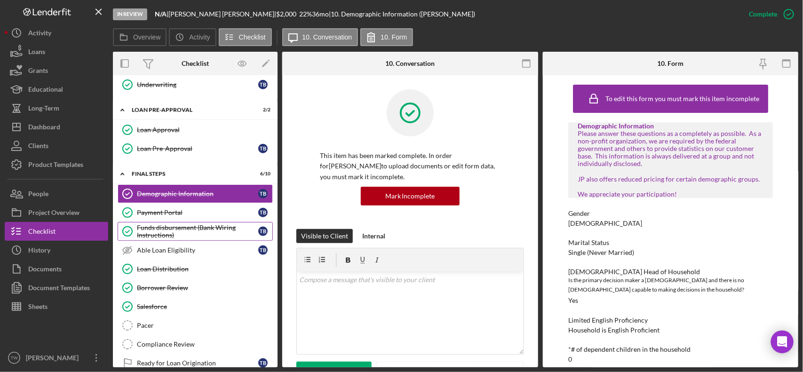
click at [196, 237] on div "Funds disbursement (Bank Wiring Instructions)" at bounding box center [197, 231] width 121 height 15
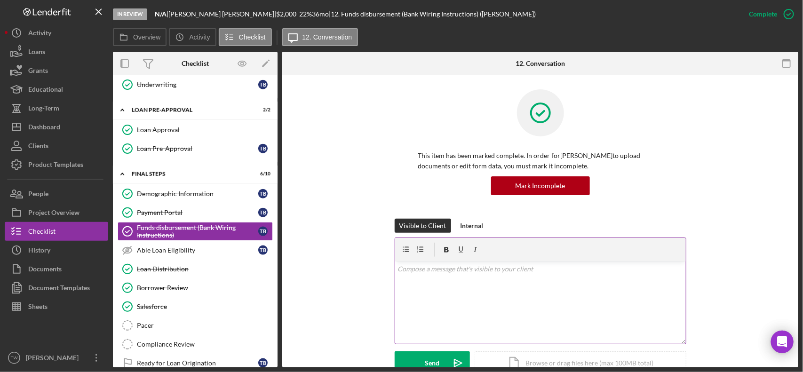
scroll to position [294, 0]
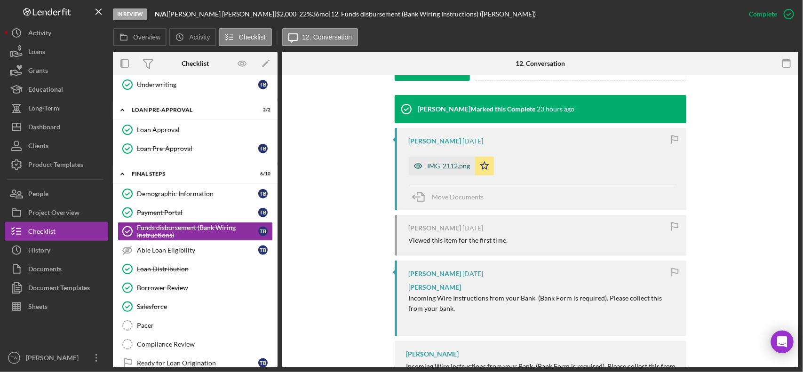
click at [453, 166] on div "IMG_2112.png" at bounding box center [449, 166] width 43 height 8
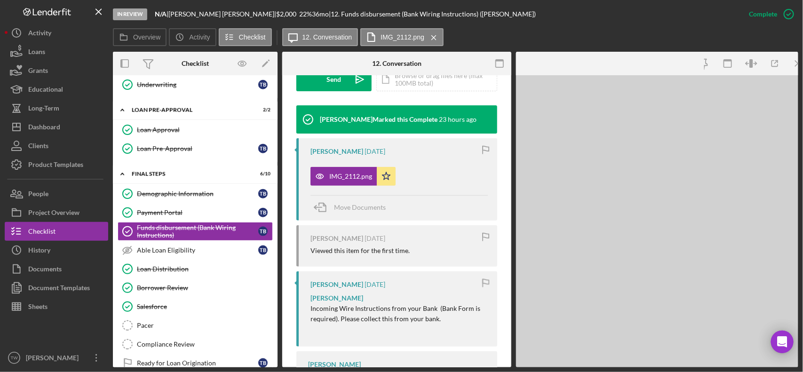
scroll to position [304, 0]
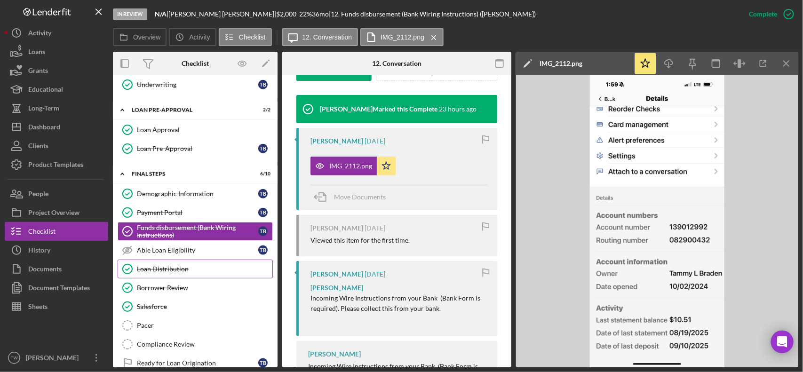
click at [177, 273] on div "Loan Distribution" at bounding box center [204, 269] width 135 height 8
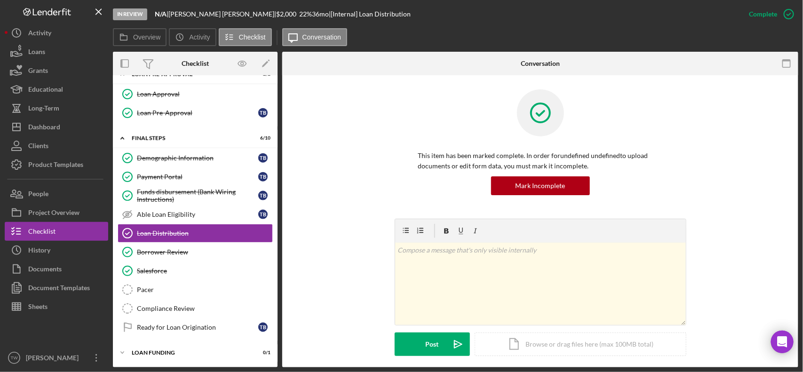
scroll to position [207, 0]
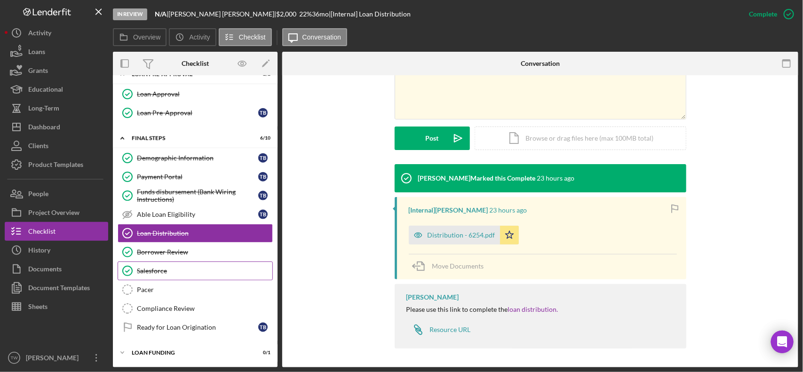
click at [165, 270] on div "Salesforce" at bounding box center [204, 271] width 135 height 8
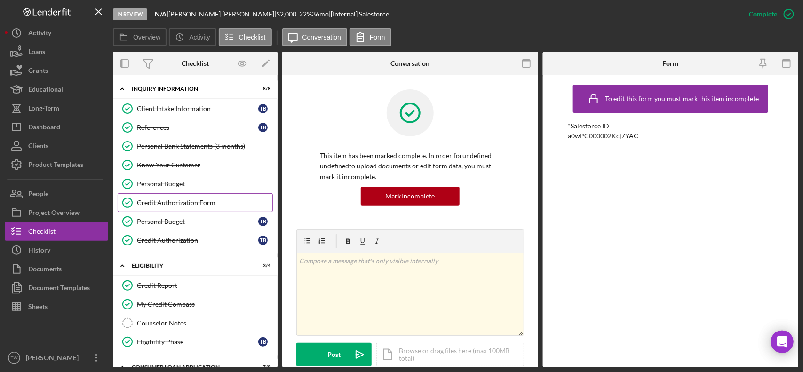
click at [148, 208] on link "Credit Authorization Form Credit Authorization Form" at bounding box center [195, 202] width 155 height 19
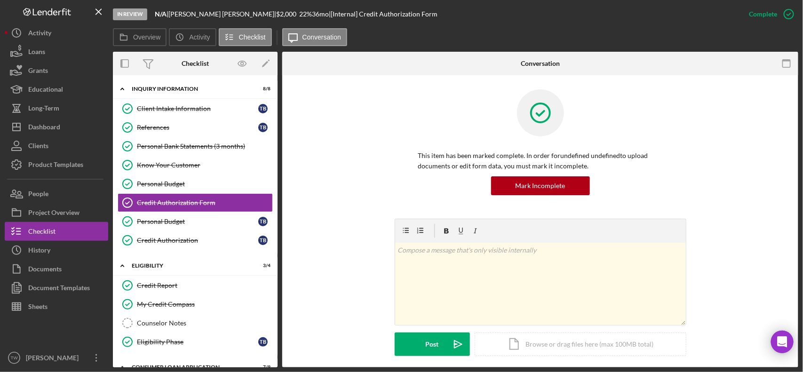
scroll to position [190, 0]
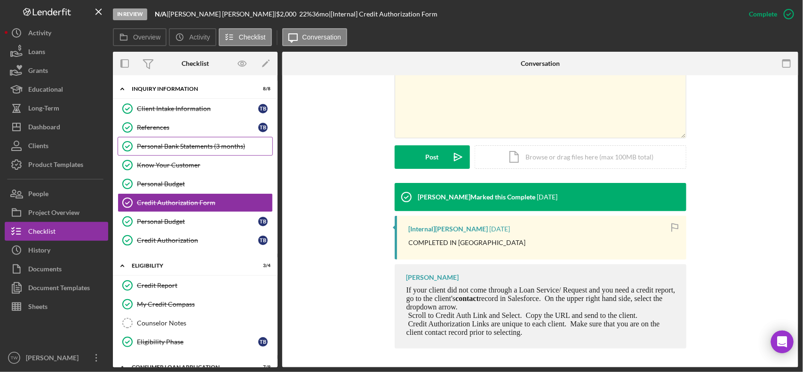
click at [212, 150] on div "Personal Bank Statements (3 months)" at bounding box center [204, 147] width 135 height 8
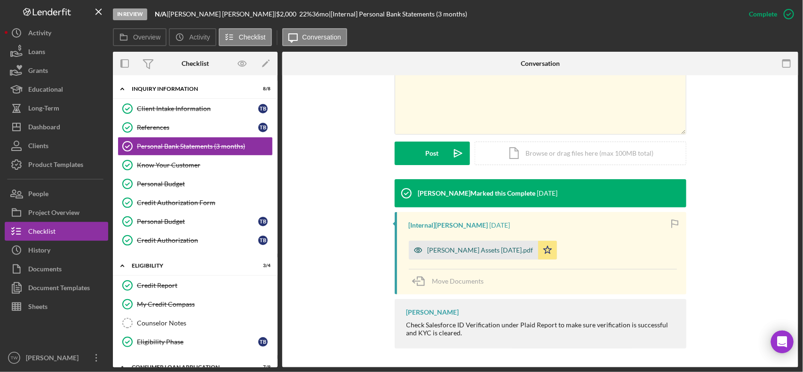
drag, startPoint x: 485, startPoint y: 248, endPoint x: 497, endPoint y: 248, distance: 12.7
click at [485, 248] on div "[PERSON_NAME] Assets [DATE].pdf" at bounding box center [481, 251] width 106 height 8
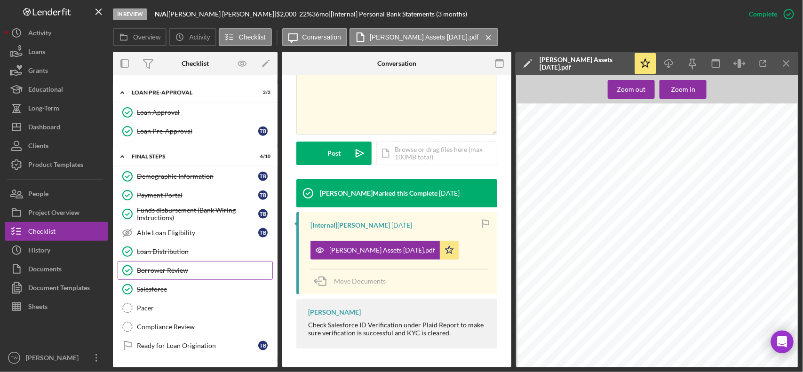
scroll to position [353, 0]
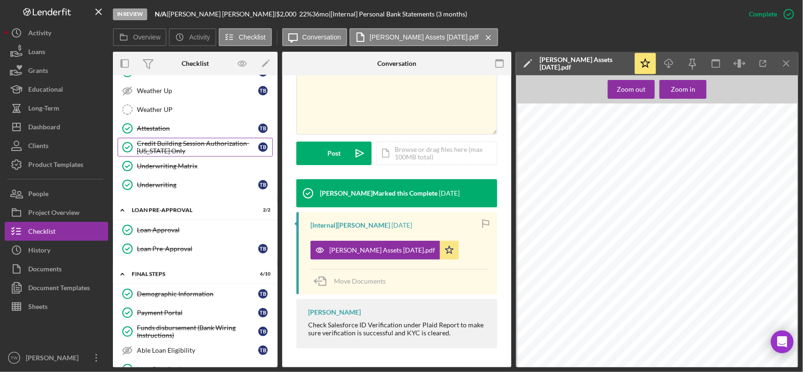
click at [220, 153] on div "Credit Building Session Authorization- [US_STATE] Only" at bounding box center [197, 147] width 121 height 15
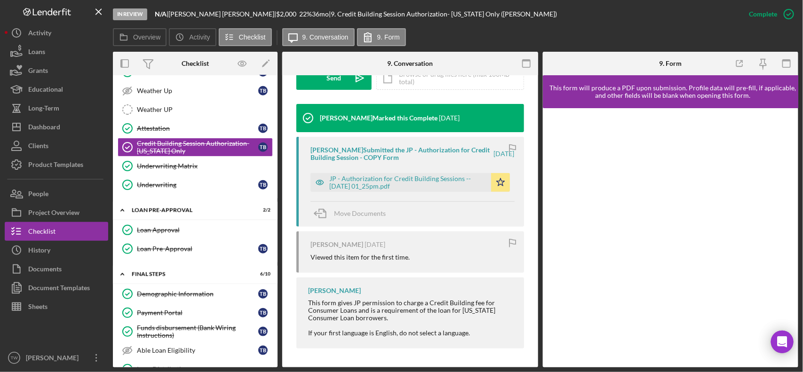
scroll to position [497, 0]
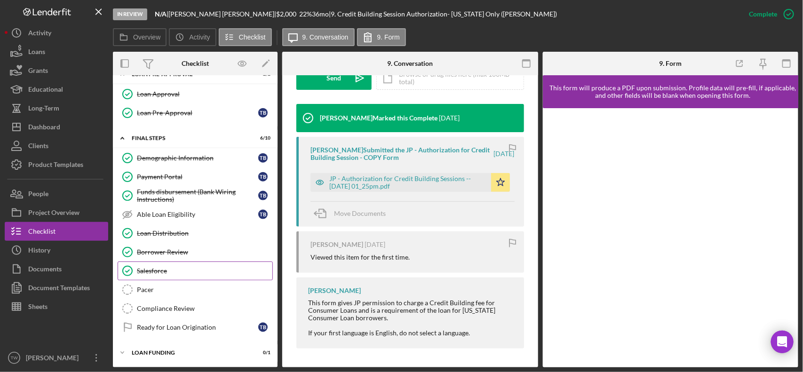
click at [186, 269] on div "Salesforce" at bounding box center [204, 271] width 135 height 8
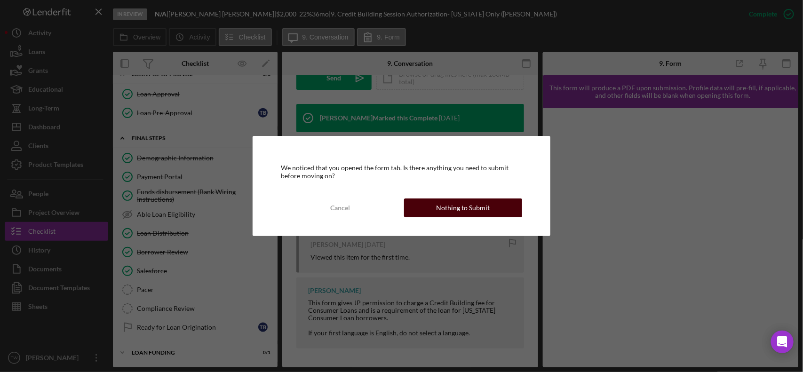
click at [448, 205] on div "Nothing to Submit" at bounding box center [463, 208] width 54 height 19
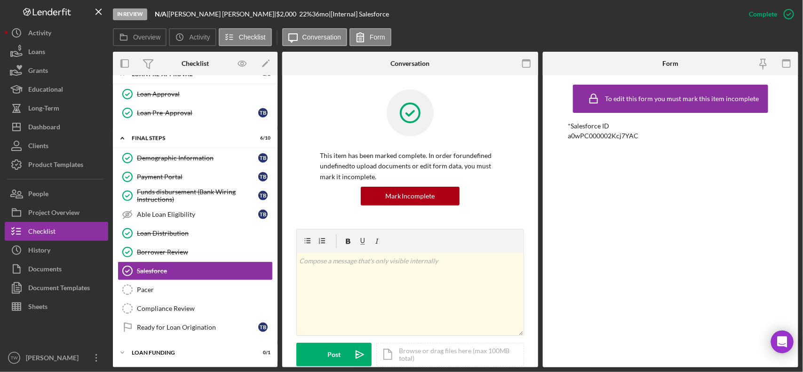
scroll to position [167, 0]
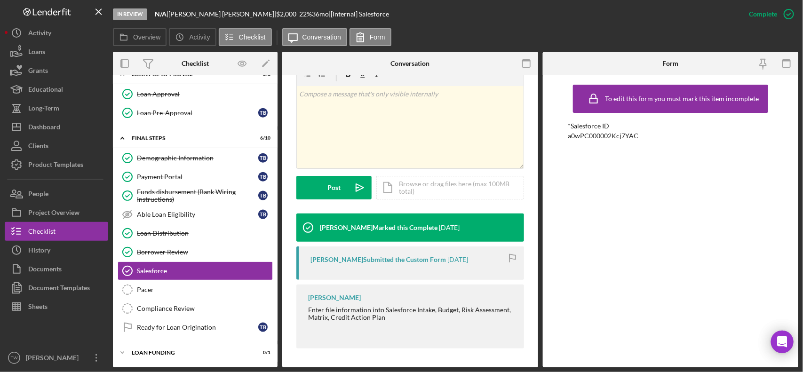
click at [608, 138] on div "a0wPC000002Kcj7YAC" at bounding box center [603, 136] width 71 height 8
copy div "a0wPC000002Kcj7YAC"
